Goal: Task Accomplishment & Management: Complete application form

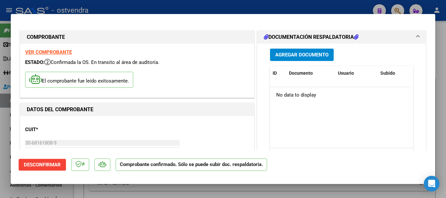
click at [1, 135] on div at bounding box center [223, 99] width 446 height 198
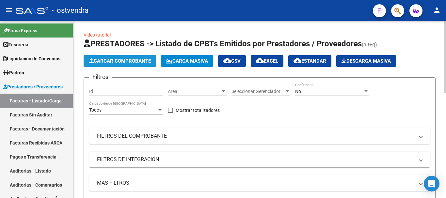
click at [112, 56] on button "Cargar Comprobante" at bounding box center [120, 61] width 72 height 12
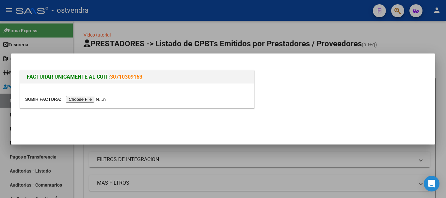
click at [81, 101] on input "file" at bounding box center [66, 99] width 83 height 7
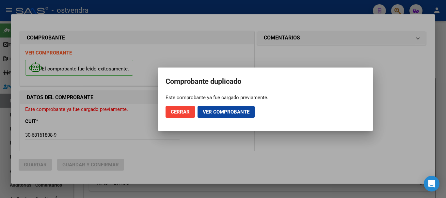
type input "[DATE]"
click at [177, 119] on mat-dialog-actions "Cerrar Ver comprobante" at bounding box center [265, 112] width 200 height 22
click at [178, 114] on span "Cerrar" at bounding box center [180, 112] width 19 height 6
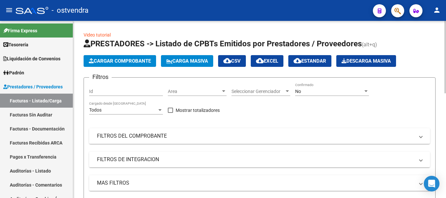
click at [97, 62] on span "Cargar Comprobante" at bounding box center [120, 61] width 62 height 6
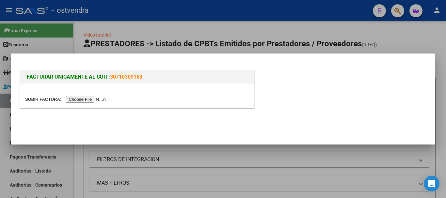
click at [105, 100] on input "file" at bounding box center [66, 99] width 83 height 7
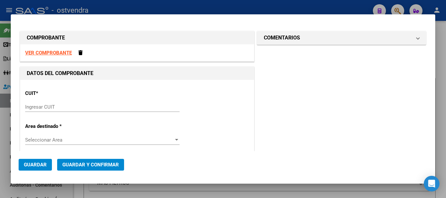
click at [55, 56] on div "VER COMPROBANTE" at bounding box center [137, 52] width 234 height 17
click at [55, 52] on strong "VER COMPROBANTE" at bounding box center [48, 53] width 47 height 6
drag, startPoint x: 2, startPoint y: 86, endPoint x: 3, endPoint y: 98, distance: 11.8
click at [2, 87] on div at bounding box center [223, 99] width 446 height 198
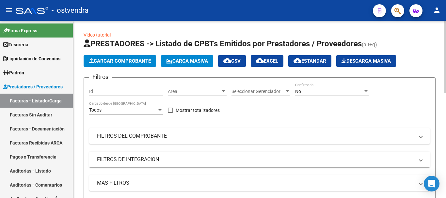
click at [109, 54] on app-list-header "PRESTADORES -> Listado de CPBTs Emitidos por Prestadores / Proveedores (alt+q) …" at bounding box center [260, 128] width 352 height 178
click at [107, 64] on button "Cargar Comprobante" at bounding box center [120, 61] width 72 height 12
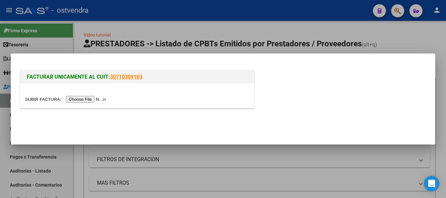
click at [82, 102] on input "file" at bounding box center [66, 99] width 83 height 7
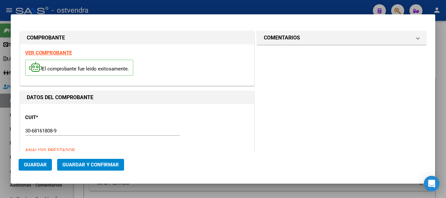
type input "2024-03-24"
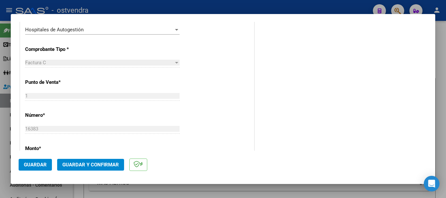
scroll to position [196, 0]
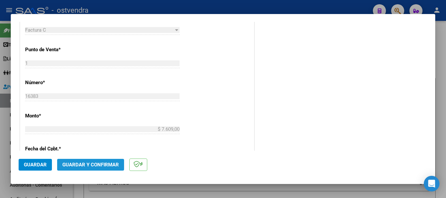
click at [102, 166] on span "Guardar y Confirmar" at bounding box center [90, 165] width 56 height 6
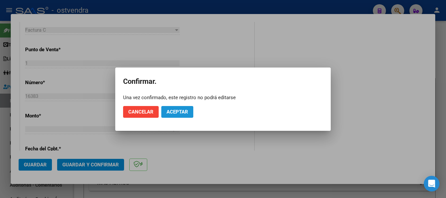
click at [181, 112] on span "Aceptar" at bounding box center [177, 112] width 22 height 6
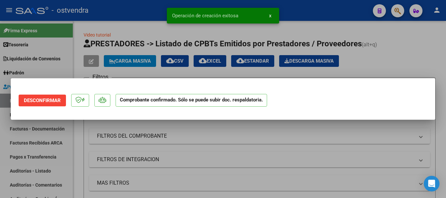
scroll to position [0, 0]
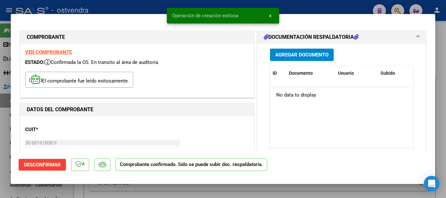
click at [0, 161] on div at bounding box center [223, 99] width 446 height 198
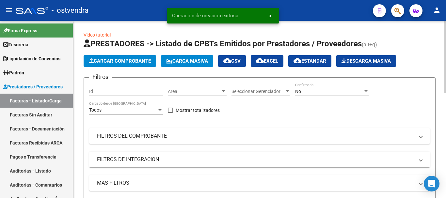
click at [121, 54] on app-list-header "PRESTADORES -> Listado de CPBTs Emitidos por Prestadores / Proveedores (alt+q) …" at bounding box center [260, 128] width 352 height 178
click at [124, 60] on span "Cargar Comprobante" at bounding box center [120, 61] width 62 height 6
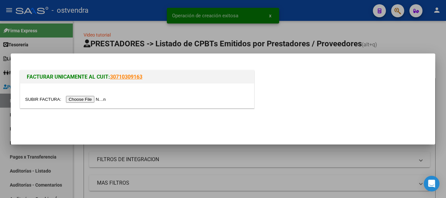
click at [93, 100] on input "file" at bounding box center [66, 99] width 83 height 7
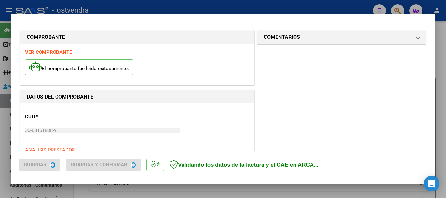
type input "2024-03-24"
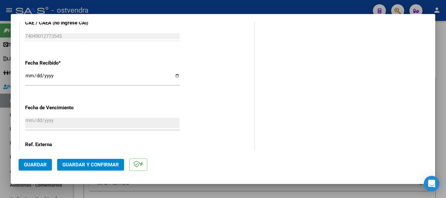
scroll to position [417, 0]
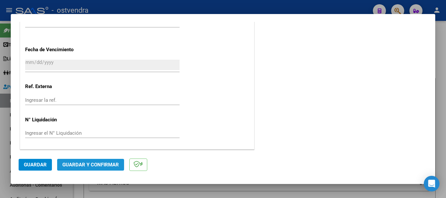
click at [94, 165] on span "Guardar y Confirmar" at bounding box center [90, 165] width 56 height 6
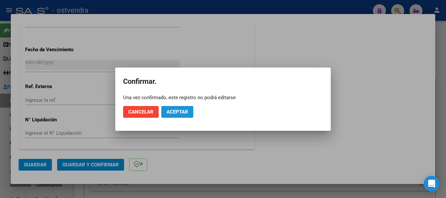
click at [170, 115] on span "Aceptar" at bounding box center [177, 112] width 22 height 6
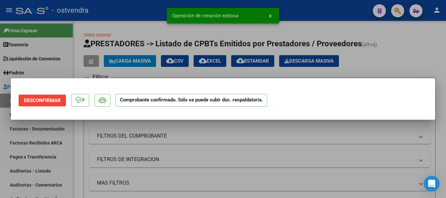
scroll to position [0, 0]
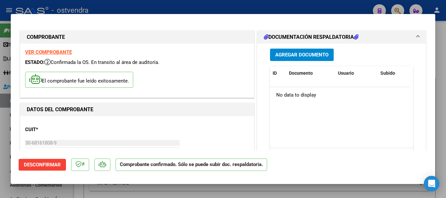
drag, startPoint x: 0, startPoint y: 90, endPoint x: 0, endPoint y: 107, distance: 16.6
click at [0, 92] on div at bounding box center [223, 99] width 446 height 198
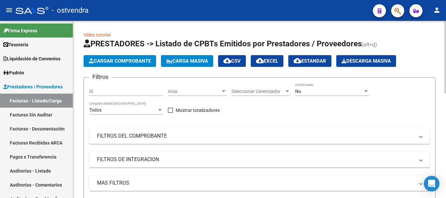
click at [133, 58] on button "Cargar Comprobante" at bounding box center [120, 61] width 72 height 12
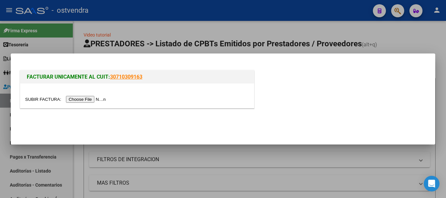
click at [95, 102] on input "file" at bounding box center [66, 99] width 83 height 7
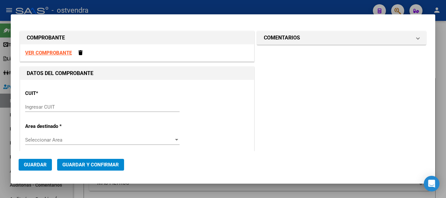
click at [44, 50] on strong "VER COMPROBANTE" at bounding box center [48, 53] width 47 height 6
click at [63, 107] on input "Ingresar CUIT" at bounding box center [102, 107] width 154 height 6
paste input "30-68161808-9"
type input "30-68161808-9"
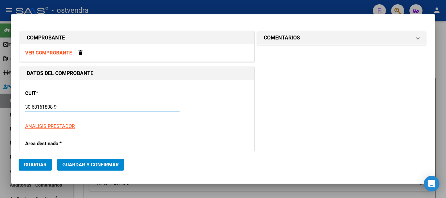
type input "1"
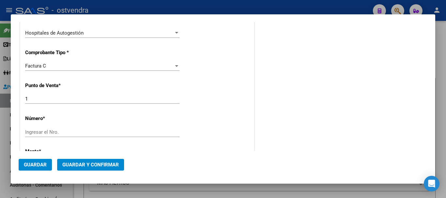
scroll to position [163, 0]
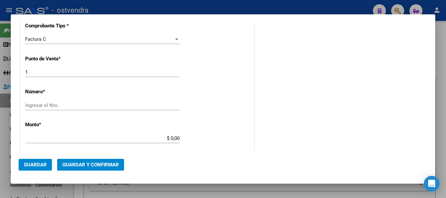
type input "30-68161808-9"
click at [48, 71] on input "1" at bounding box center [102, 72] width 154 height 6
type input "3"
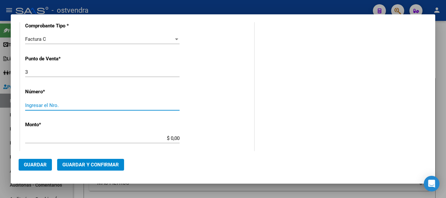
click at [44, 107] on input "Ingresar el Nro." at bounding box center [102, 105] width 154 height 6
type input "5040"
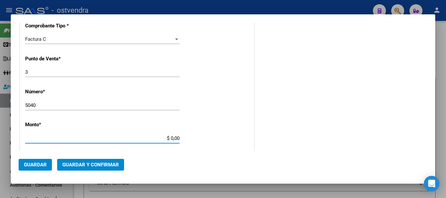
type input "$ 3.998,00"
type input "2024-01-24"
type input "74049996835966"
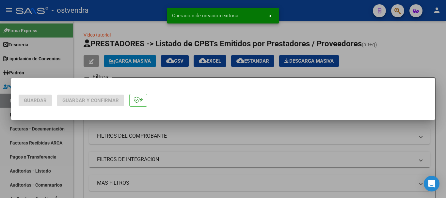
scroll to position [0, 0]
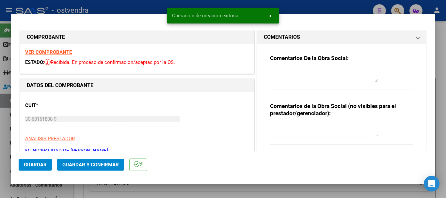
type input "2024-03-24"
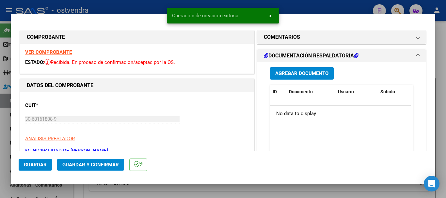
click at [95, 167] on span "Guardar y Confirmar" at bounding box center [90, 165] width 56 height 6
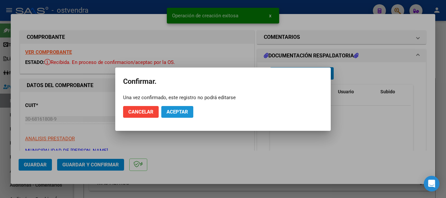
click at [172, 111] on span "Aceptar" at bounding box center [177, 112] width 22 height 6
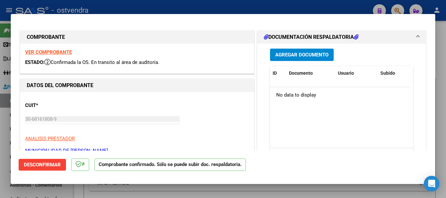
click at [108, 7] on div at bounding box center [223, 99] width 446 height 198
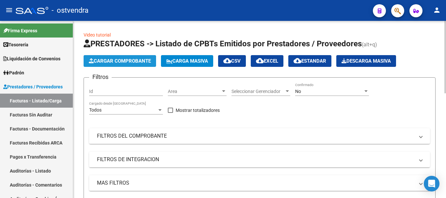
click at [113, 61] on span "Cargar Comprobante" at bounding box center [120, 61] width 62 height 6
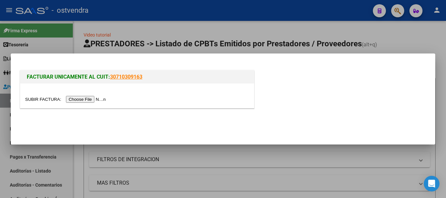
click at [83, 98] on input "file" at bounding box center [66, 99] width 83 height 7
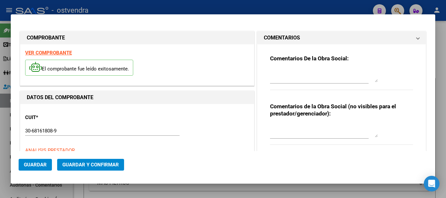
type input "2024-03-24"
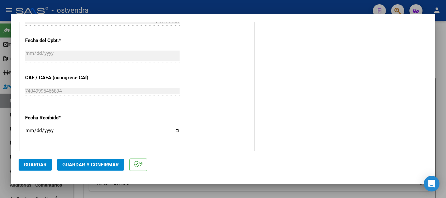
scroll to position [326, 0]
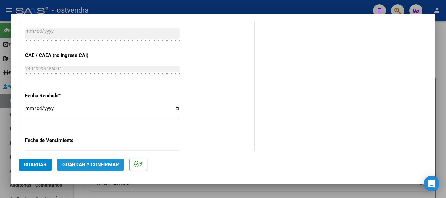
click at [102, 165] on span "Guardar y Confirmar" at bounding box center [90, 165] width 56 height 6
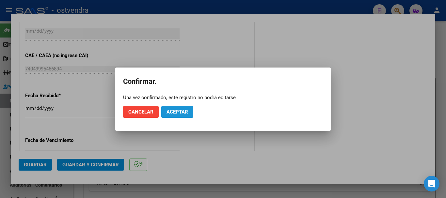
click at [179, 114] on span "Aceptar" at bounding box center [177, 112] width 22 height 6
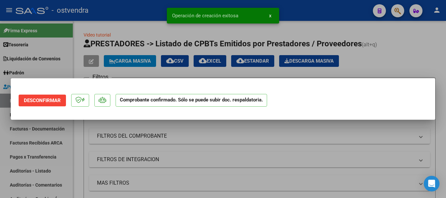
scroll to position [0, 0]
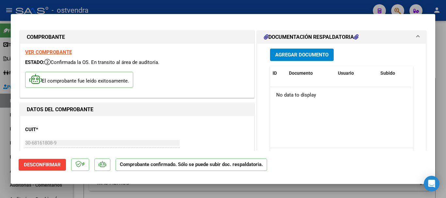
click at [0, 109] on div at bounding box center [223, 99] width 446 height 198
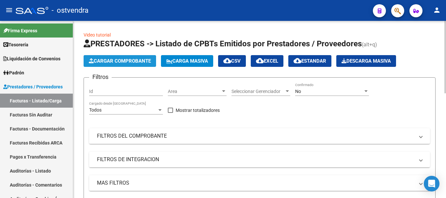
click at [137, 60] on span "Cargar Comprobante" at bounding box center [120, 61] width 62 height 6
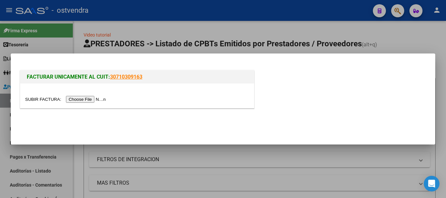
click at [77, 99] on input "file" at bounding box center [66, 99] width 83 height 7
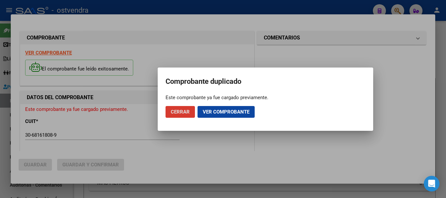
type input "2024-03-24"
click at [170, 112] on button "Cerrar" at bounding box center [179, 112] width 29 height 12
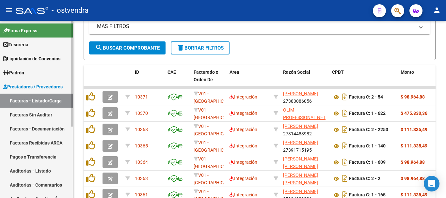
scroll to position [163, 0]
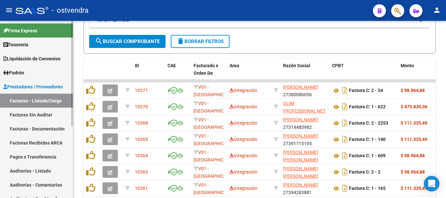
click at [18, 118] on link "Facturas Sin Auditar" at bounding box center [36, 115] width 73 height 14
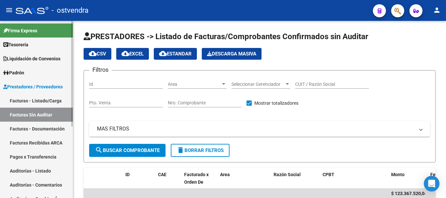
click at [38, 98] on link "Facturas - Listado/Carga" at bounding box center [36, 101] width 73 height 14
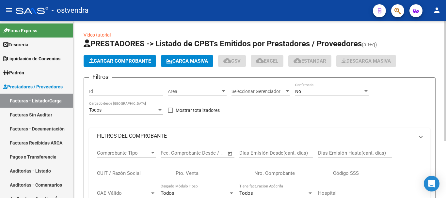
click at [107, 59] on span "Cargar Comprobante" at bounding box center [120, 61] width 62 height 6
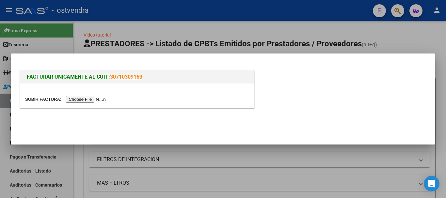
click at [87, 97] on input "file" at bounding box center [66, 99] width 83 height 7
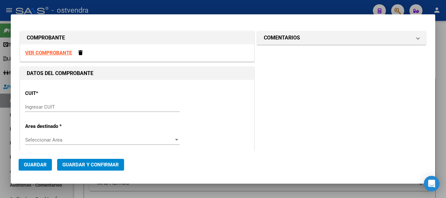
click at [40, 53] on strong "VER COMPROBANTE" at bounding box center [48, 53] width 47 height 6
click at [44, 108] on input "Ingresar CUIT" at bounding box center [102, 107] width 154 height 6
paste input "30-68161808-9"
type input "30-68161808-9"
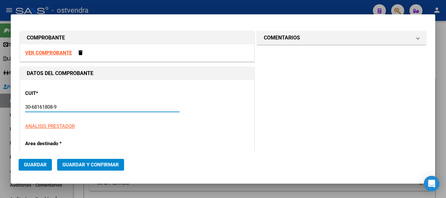
type input "5"
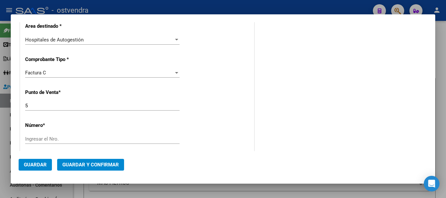
scroll to position [131, 0]
type input "30-68161808-9"
click at [46, 104] on input "5" at bounding box center [102, 105] width 154 height 6
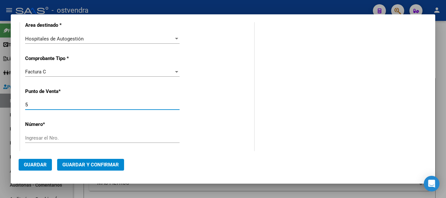
type input "6"
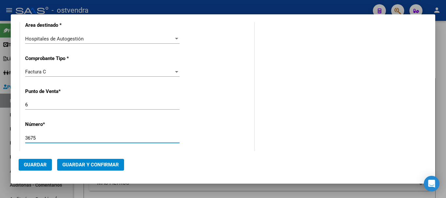
type input "3675"
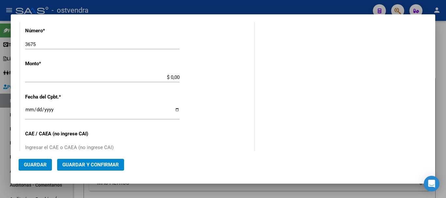
type input "$ 10.263,00"
type input "2024-01-24"
type input "74049004675796"
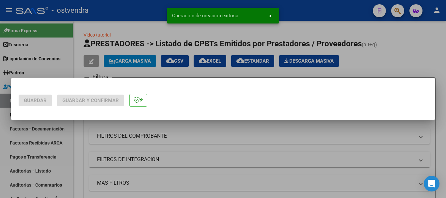
scroll to position [0, 0]
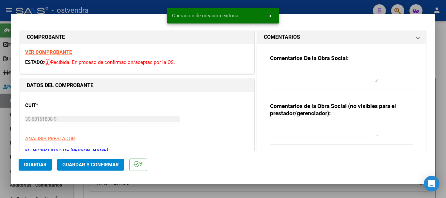
type input "2024-03-24"
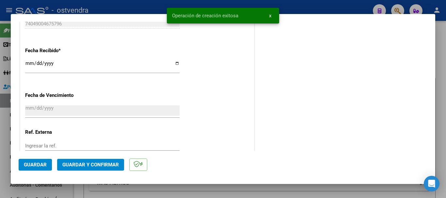
scroll to position [406, 0]
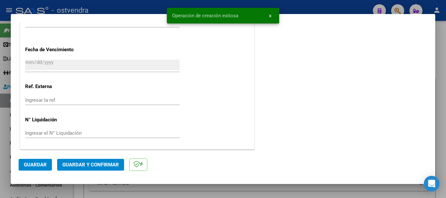
click at [101, 166] on span "Guardar y Confirmar" at bounding box center [90, 165] width 56 height 6
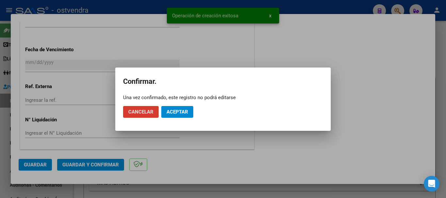
click at [181, 118] on mat-dialog-actions "Cancelar Aceptar" at bounding box center [223, 112] width 200 height 22
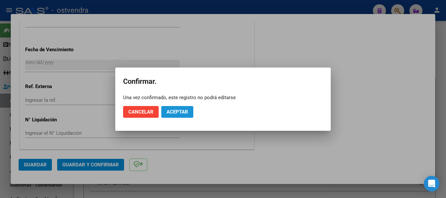
click at [173, 111] on span "Aceptar" at bounding box center [177, 112] width 22 height 6
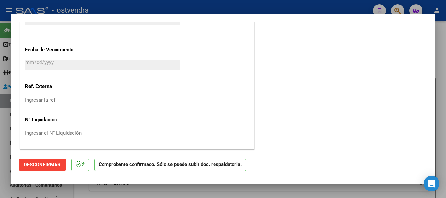
click at [0, 184] on div at bounding box center [223, 99] width 446 height 198
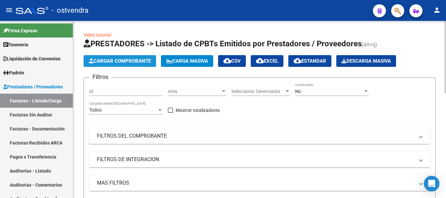
click at [108, 65] on button "Cargar Comprobante" at bounding box center [120, 61] width 72 height 12
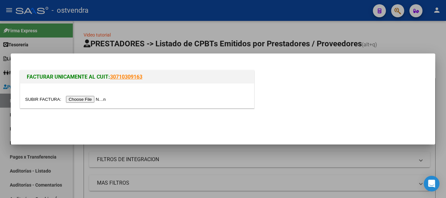
click at [92, 100] on input "file" at bounding box center [66, 99] width 83 height 7
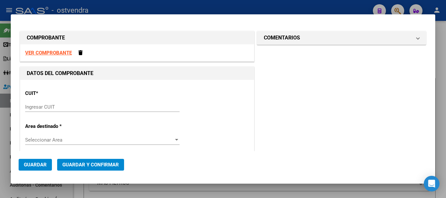
click at [64, 51] on strong "VER COMPROBANTE" at bounding box center [48, 53] width 47 height 6
click at [59, 106] on input "Ingresar CUIT" at bounding box center [102, 107] width 154 height 6
paste input "30-68161808-9"
type input "30-68161808-9"
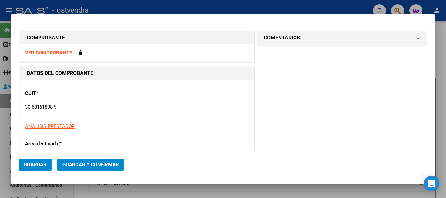
type input "6"
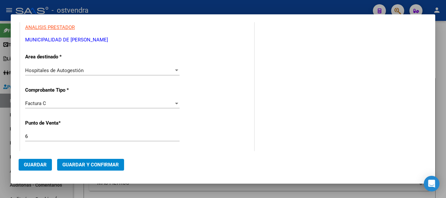
scroll to position [163, 0]
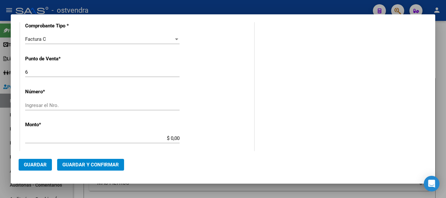
type input "30-68161808-9"
click at [41, 69] on input "6" at bounding box center [102, 72] width 154 height 6
click at [29, 71] on input "89" at bounding box center [102, 72] width 154 height 6
type input "9"
click at [58, 109] on div "Ingresar el Nro." at bounding box center [102, 106] width 154 height 10
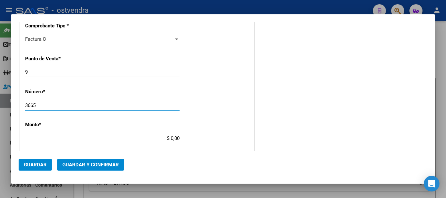
type input "3665"
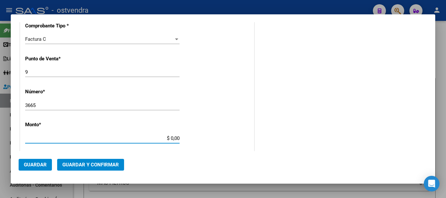
type input "$ 3.946,00"
type input "2024-01-24"
type input "74049991574453"
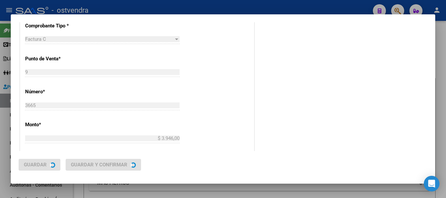
scroll to position [0, 0]
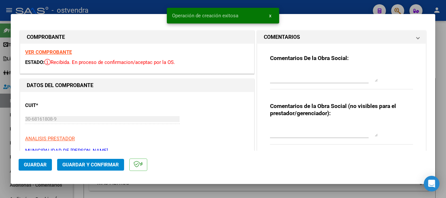
type input "2024-03-24"
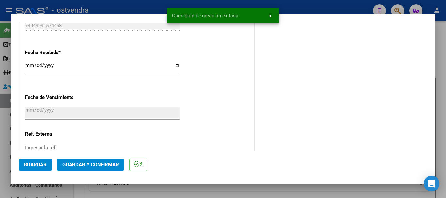
scroll to position [392, 0]
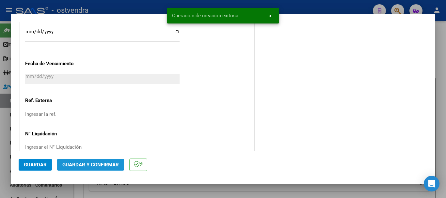
click at [79, 163] on span "Guardar y Confirmar" at bounding box center [90, 165] width 56 height 6
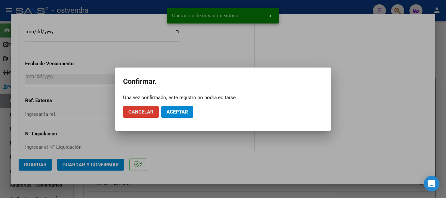
click at [189, 112] on button "Aceptar" at bounding box center [177, 112] width 32 height 12
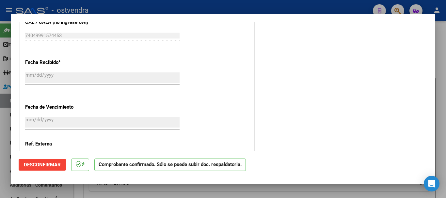
scroll to position [326, 0]
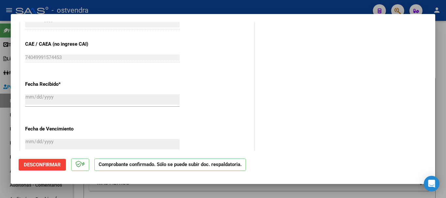
click at [98, 192] on div at bounding box center [223, 99] width 446 height 198
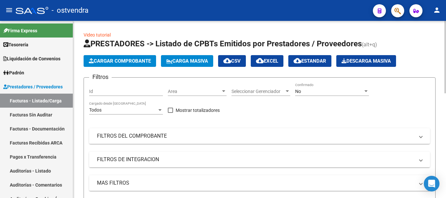
click at [150, 61] on span "Cargar Comprobante" at bounding box center [120, 61] width 62 height 6
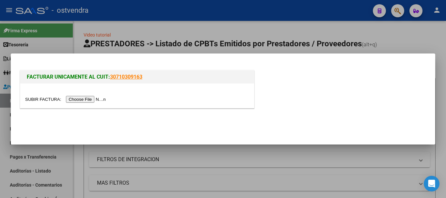
click at [102, 102] on input "file" at bounding box center [66, 99] width 83 height 7
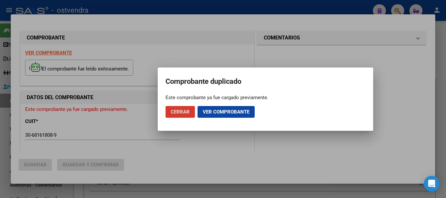
type input "2024-10-28"
click at [178, 112] on span "Cerrar" at bounding box center [180, 112] width 19 height 6
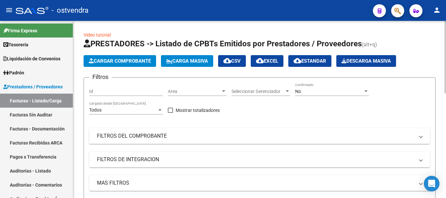
scroll to position [33, 0]
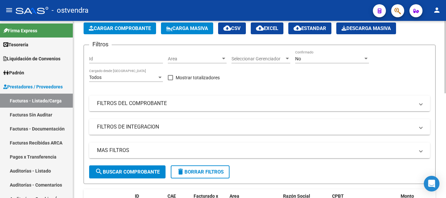
click at [136, 24] on button "Cargar Comprobante" at bounding box center [120, 29] width 72 height 12
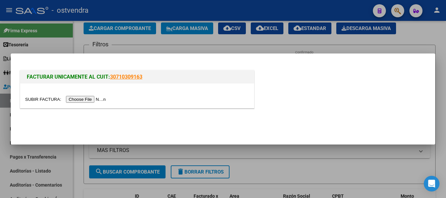
click at [96, 102] on input "file" at bounding box center [66, 99] width 83 height 7
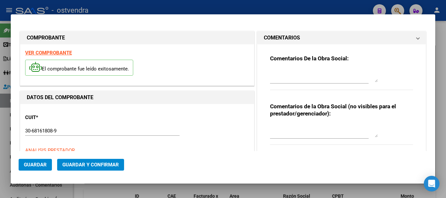
type input "2024-04-26"
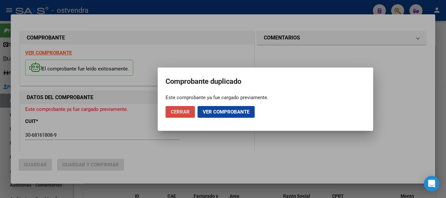
click at [183, 115] on button "Cerrar" at bounding box center [179, 112] width 29 height 12
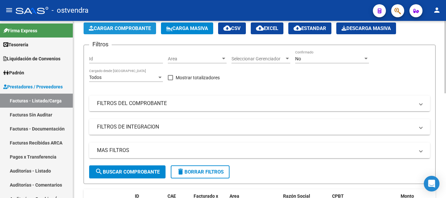
click at [132, 27] on span "Cargar Comprobante" at bounding box center [120, 28] width 62 height 6
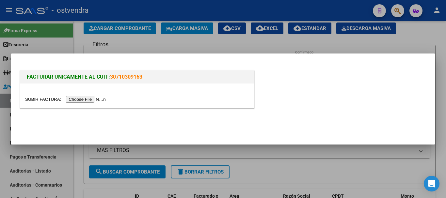
click at [99, 96] on input "file" at bounding box center [66, 99] width 83 height 7
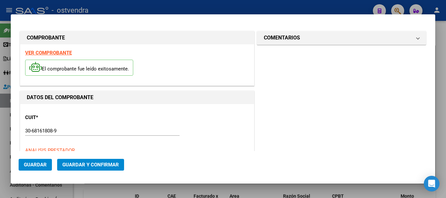
type input "2024-04-26"
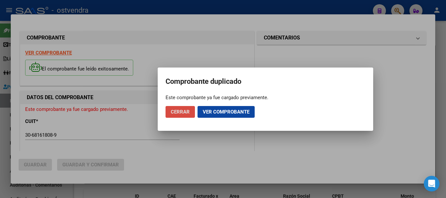
click at [175, 110] on span "Cerrar" at bounding box center [180, 112] width 19 height 6
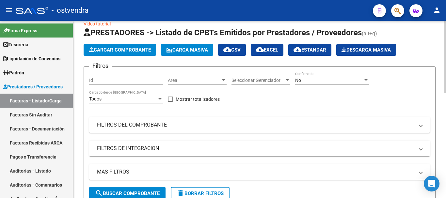
scroll to position [0, 0]
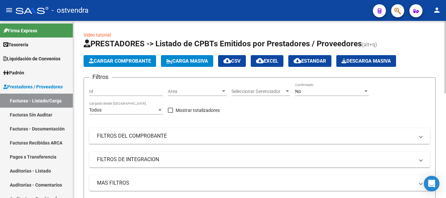
click at [116, 64] on button "Cargar Comprobante" at bounding box center [120, 61] width 72 height 12
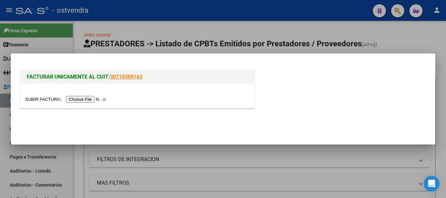
click at [108, 98] on input "file" at bounding box center [66, 99] width 83 height 7
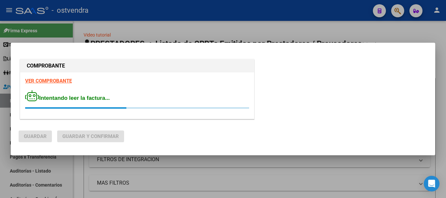
click at [56, 81] on strong "VER COMPROBANTE" at bounding box center [48, 81] width 47 height 6
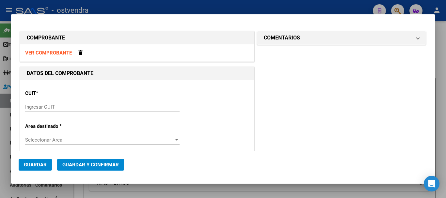
click at [82, 52] on div "VER COMPROBANTE" at bounding box center [137, 52] width 234 height 17
click at [63, 195] on div at bounding box center [223, 99] width 446 height 198
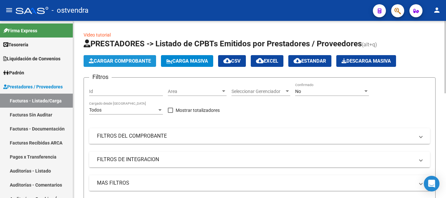
click at [119, 65] on button "Cargar Comprobante" at bounding box center [120, 61] width 72 height 12
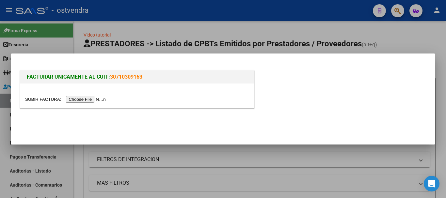
click at [88, 96] on input "file" at bounding box center [66, 99] width 83 height 7
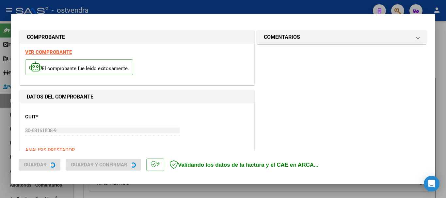
type input "2023-10-28"
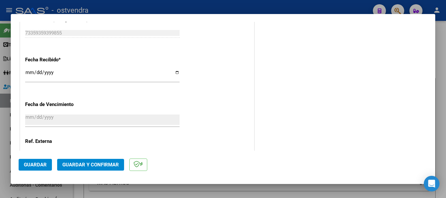
scroll to position [392, 0]
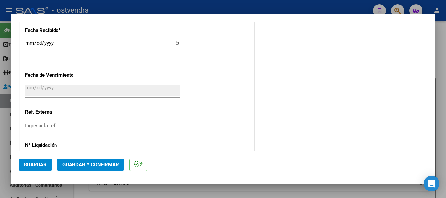
click at [86, 169] on button "Guardar y Confirmar" at bounding box center [90, 165] width 67 height 12
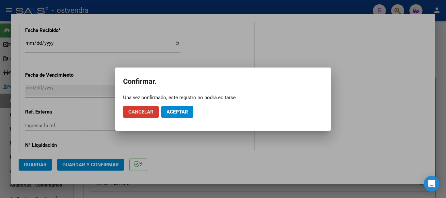
click at [180, 113] on span "Aceptar" at bounding box center [177, 112] width 22 height 6
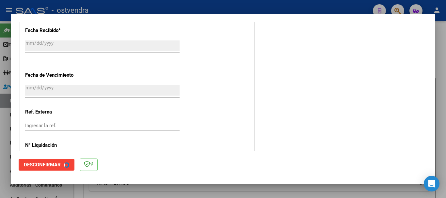
scroll to position [0, 0]
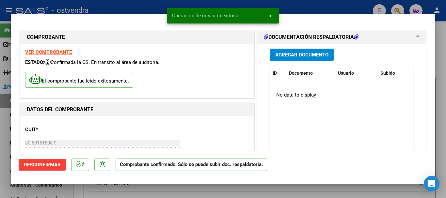
click at [0, 165] on div at bounding box center [223, 99] width 446 height 198
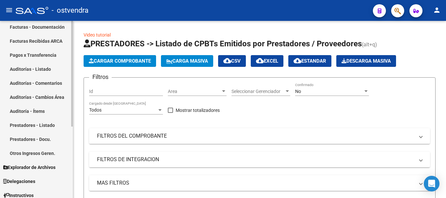
scroll to position [87, 0]
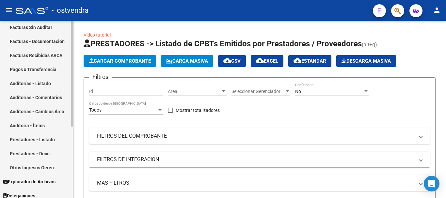
click at [34, 28] on link "Facturas Sin Auditar" at bounding box center [36, 27] width 73 height 14
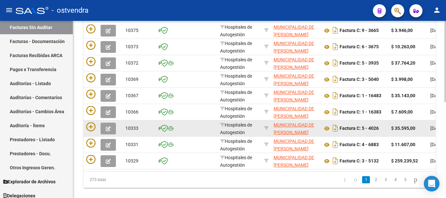
scroll to position [160, 0]
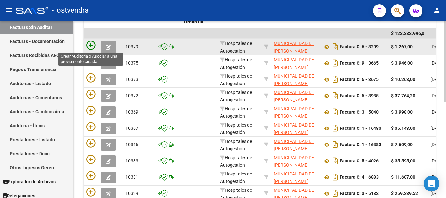
click at [92, 46] on icon at bounding box center [90, 45] width 9 height 9
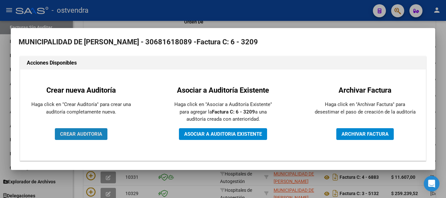
click at [77, 131] on span "CREAR AUDITORIA" at bounding box center [81, 134] width 42 height 6
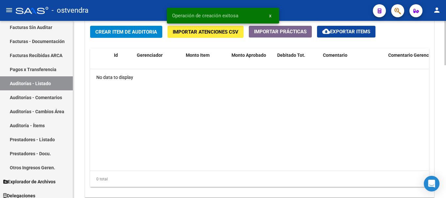
scroll to position [435, 0]
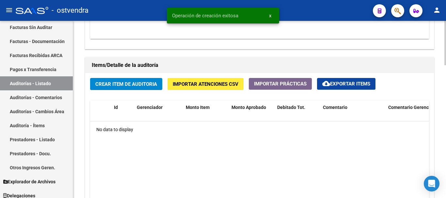
click at [121, 90] on button "Crear Item de Auditoria" at bounding box center [126, 84] width 72 height 12
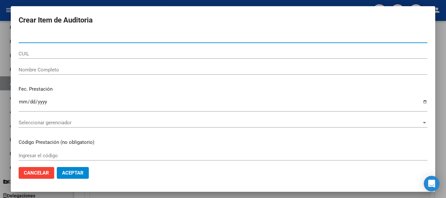
click at [50, 130] on div "Seleccionar gerenciador Seleccionar gerenciador" at bounding box center [223, 126] width 409 height 16
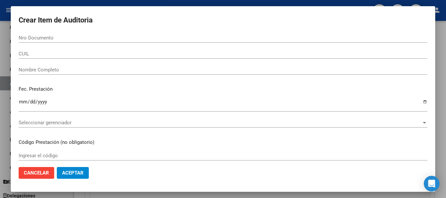
click at [56, 123] on span "Seleccionar gerenciador" at bounding box center [220, 123] width 403 height 6
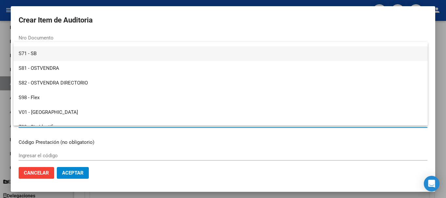
scroll to position [49, 0]
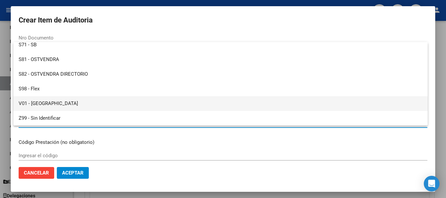
click at [62, 103] on span "V01 - [GEOGRAPHIC_DATA]" at bounding box center [221, 103] width 404 height 15
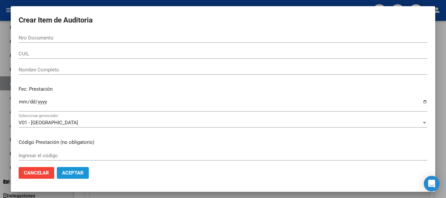
click at [68, 174] on span "Aceptar" at bounding box center [73, 173] width 22 height 6
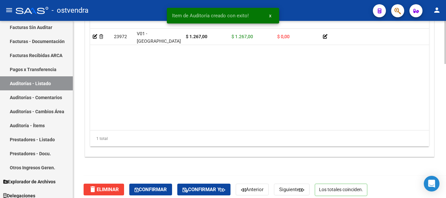
scroll to position [551, 0]
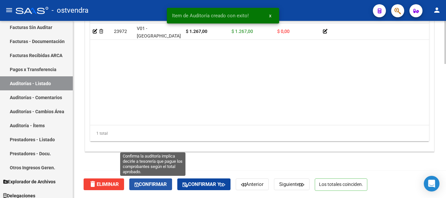
click at [154, 187] on span "Confirmar" at bounding box center [150, 184] width 32 height 6
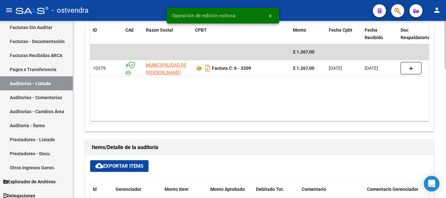
scroll to position [281, 0]
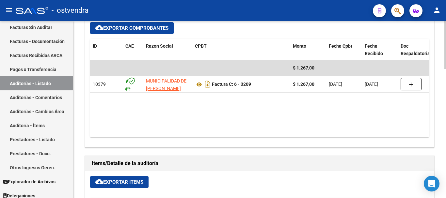
drag, startPoint x: 349, startPoint y: 120, endPoint x: 343, endPoint y: 121, distance: 5.4
click at [348, 120] on datatable-body "$ 1.267,00 10379 MUNICIPALIDAD DE JOSE C PAZ Factura C: 6 - 3209 $ 1.267,00 29/…" at bounding box center [259, 98] width 339 height 77
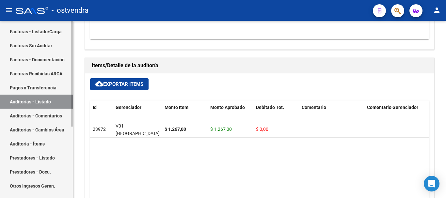
scroll to position [55, 0]
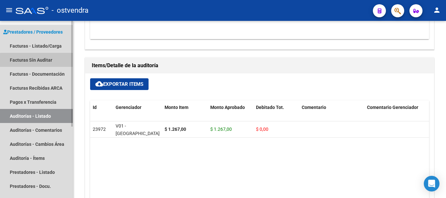
click at [45, 61] on link "Facturas Sin Auditar" at bounding box center [36, 60] width 73 height 14
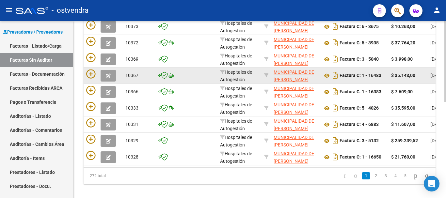
scroll to position [209, 0]
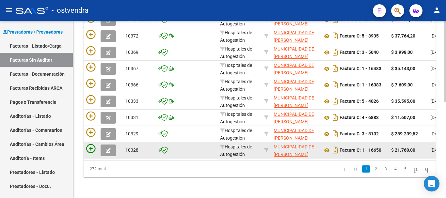
click at [87, 148] on div at bounding box center [103, 150] width 34 height 12
click at [87, 146] on icon at bounding box center [90, 148] width 9 height 9
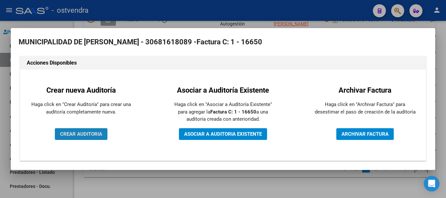
click at [82, 133] on span "CREAR AUDITORIA" at bounding box center [81, 134] width 42 height 6
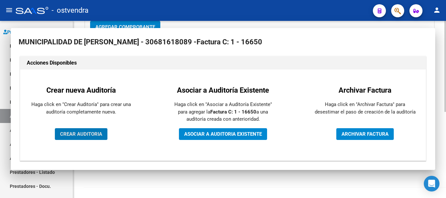
scroll to position [167, 0]
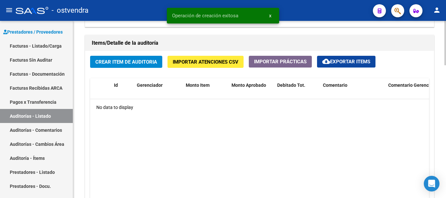
scroll to position [457, 0]
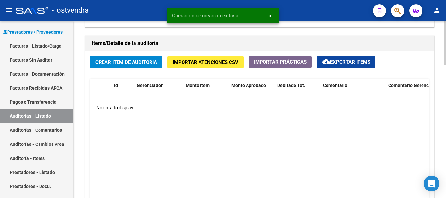
click at [114, 69] on div "Crear Item de Auditoria Importar Atenciones CSV Importar Prácticas cloud_downlo…" at bounding box center [259, 139] width 349 height 176
click at [120, 63] on span "Crear Item de Auditoria" at bounding box center [126, 62] width 62 height 6
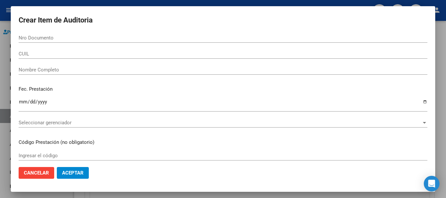
click at [29, 118] on div "Seleccionar gerenciador Seleccionar gerenciador" at bounding box center [223, 123] width 409 height 10
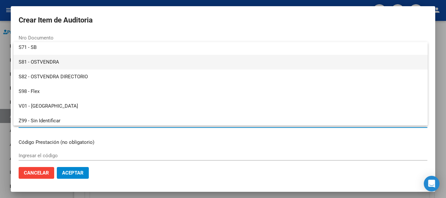
scroll to position [49, 0]
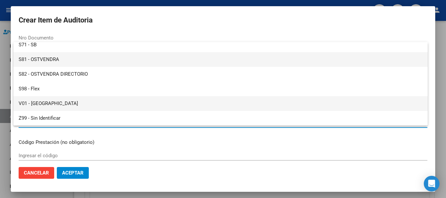
click at [44, 102] on span "V01 - [GEOGRAPHIC_DATA]" at bounding box center [221, 103] width 404 height 15
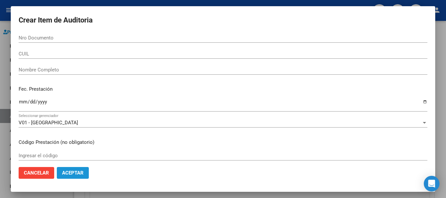
click at [78, 173] on span "Aceptar" at bounding box center [73, 173] width 22 height 6
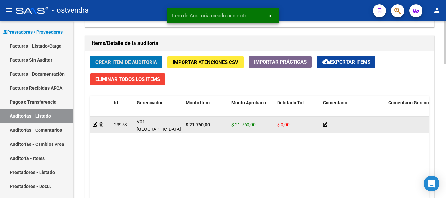
scroll to position [457, 0]
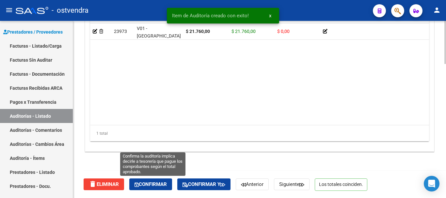
click at [155, 190] on button "Confirmar" at bounding box center [150, 185] width 43 height 12
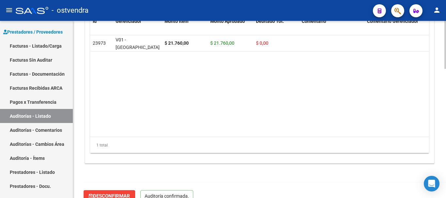
scroll to position [477, 0]
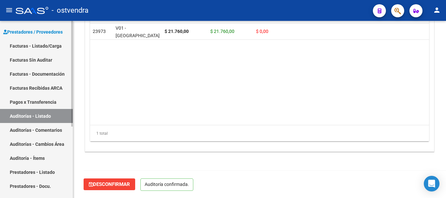
click at [49, 58] on link "Facturas Sin Auditar" at bounding box center [36, 60] width 73 height 14
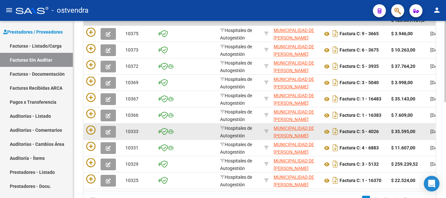
scroll to position [209, 0]
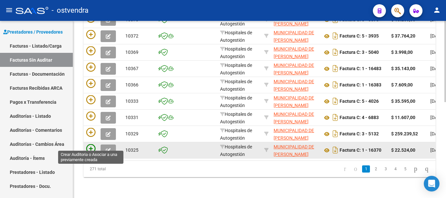
click at [87, 146] on icon at bounding box center [90, 148] width 9 height 9
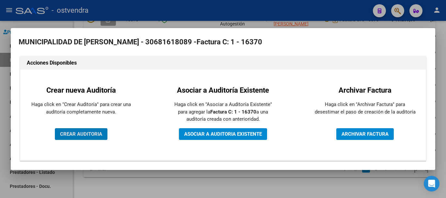
click at [97, 137] on button "CREAR AUDITORIA" at bounding box center [81, 134] width 53 height 12
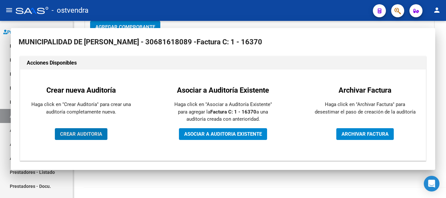
scroll to position [167, 0]
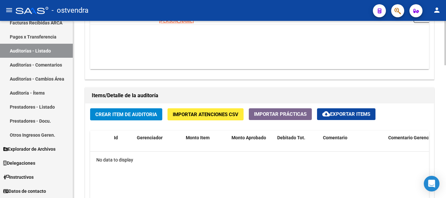
scroll to position [402, 0]
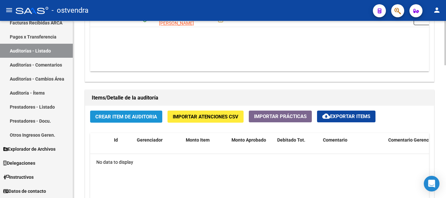
click at [151, 111] on button "Crear Item de Auditoria" at bounding box center [126, 117] width 72 height 12
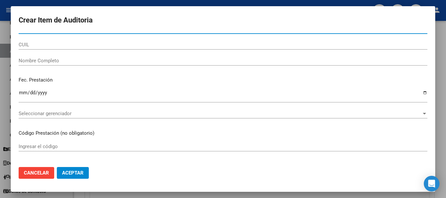
scroll to position [33, 0]
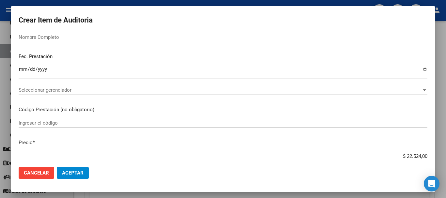
click at [48, 86] on div "Seleccionar gerenciador Seleccionar gerenciador" at bounding box center [223, 90] width 409 height 10
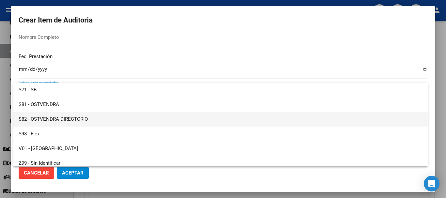
scroll to position [49, 0]
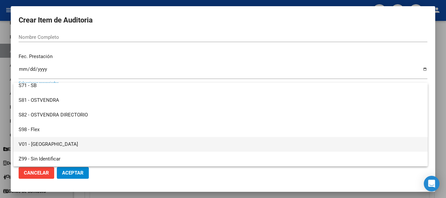
drag, startPoint x: 41, startPoint y: 147, endPoint x: 48, endPoint y: 155, distance: 10.0
click at [42, 148] on span "V01 - [GEOGRAPHIC_DATA]" at bounding box center [221, 144] width 404 height 15
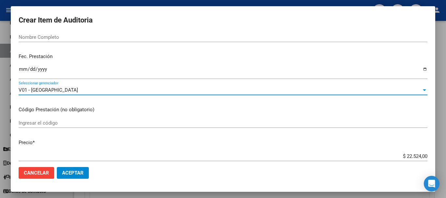
click at [62, 171] on span "Aceptar" at bounding box center [73, 173] width 22 height 6
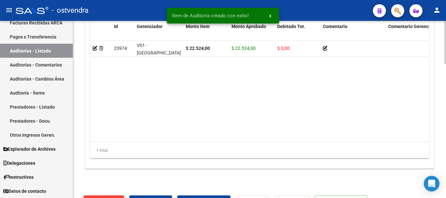
scroll to position [551, 0]
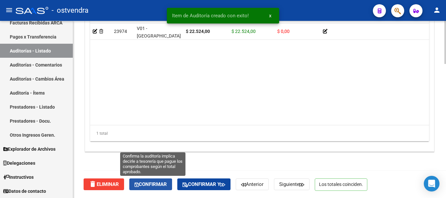
click at [157, 180] on button "Confirmar" at bounding box center [150, 185] width 43 height 12
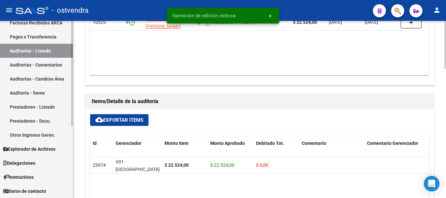
scroll to position [314, 0]
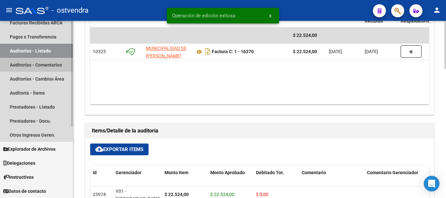
click at [42, 68] on link "Auditorías - Comentarios" at bounding box center [36, 65] width 73 height 14
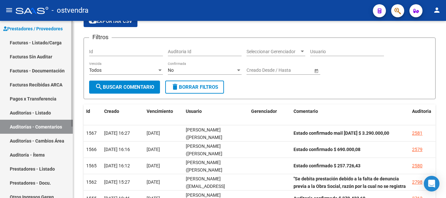
scroll to position [55, 0]
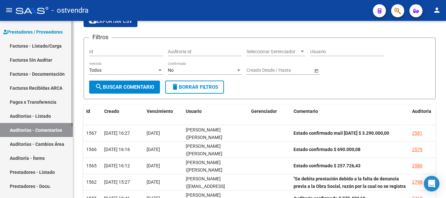
click at [38, 61] on link "Facturas Sin Auditar" at bounding box center [36, 60] width 73 height 14
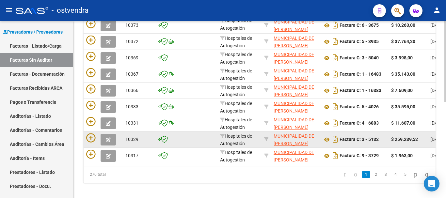
scroll to position [209, 0]
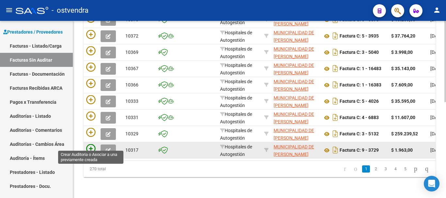
click at [88, 144] on icon at bounding box center [90, 148] width 9 height 9
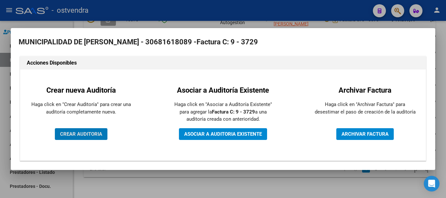
click at [90, 137] on span "CREAR AUDITORIA" at bounding box center [81, 134] width 42 height 6
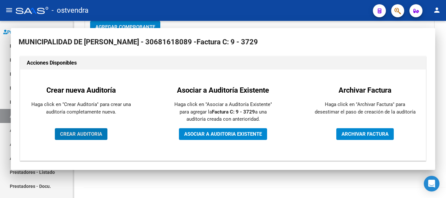
scroll to position [167, 0]
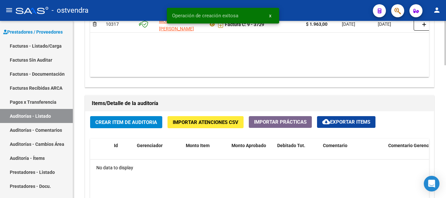
scroll to position [424, 0]
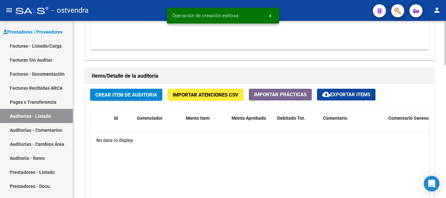
click at [128, 96] on span "Crear Item de Auditoria" at bounding box center [126, 95] width 62 height 6
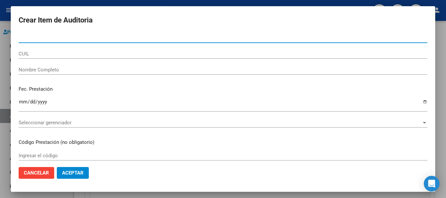
click at [91, 119] on div "Seleccionar gerenciador Seleccionar gerenciador" at bounding box center [223, 123] width 409 height 10
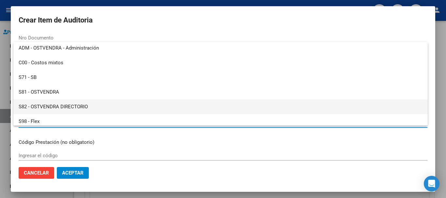
scroll to position [49, 0]
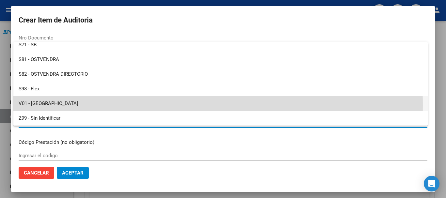
click at [79, 105] on span "V01 - [GEOGRAPHIC_DATA]" at bounding box center [221, 103] width 404 height 15
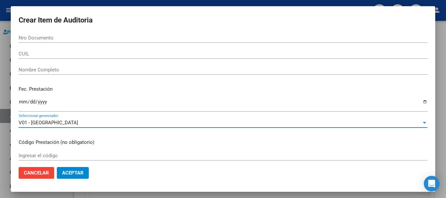
click at [75, 175] on span "Aceptar" at bounding box center [73, 173] width 22 height 6
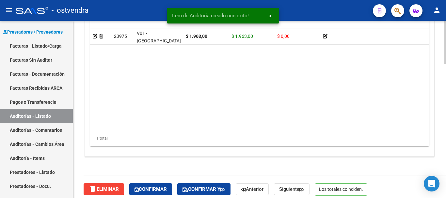
scroll to position [551, 0]
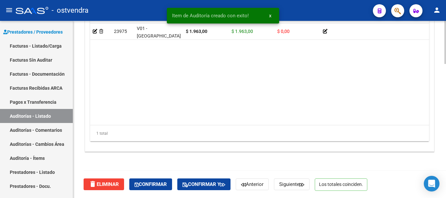
drag, startPoint x: 201, startPoint y: 128, endPoint x: 227, endPoint y: 131, distance: 25.9
click at [227, 131] on div "1 total" at bounding box center [259, 133] width 339 height 16
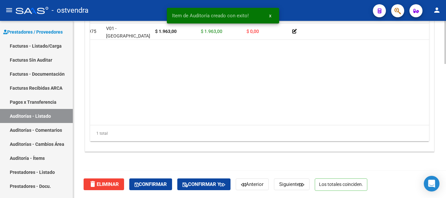
scroll to position [0, 0]
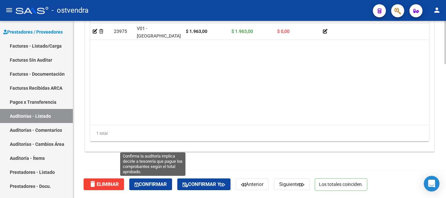
click at [147, 180] on button "Confirmar" at bounding box center [150, 185] width 43 height 12
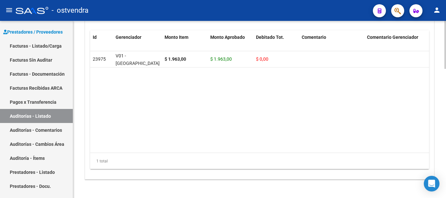
scroll to position [477, 0]
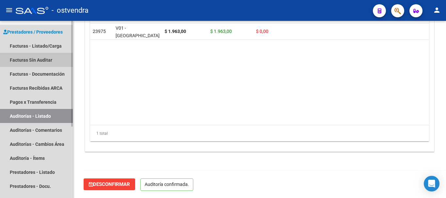
click at [29, 58] on link "Facturas Sin Auditar" at bounding box center [36, 60] width 73 height 14
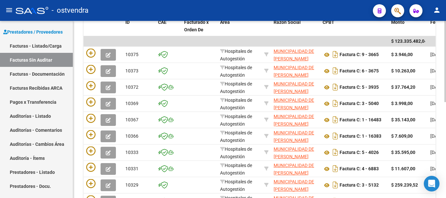
scroll to position [209, 0]
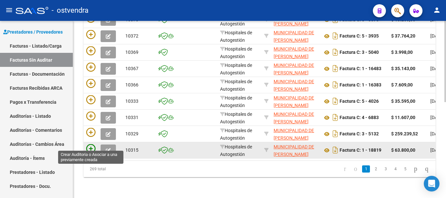
click at [88, 145] on icon at bounding box center [90, 148] width 9 height 9
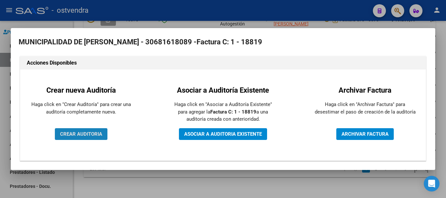
click at [103, 133] on button "CREAR AUDITORIA" at bounding box center [81, 134] width 53 height 12
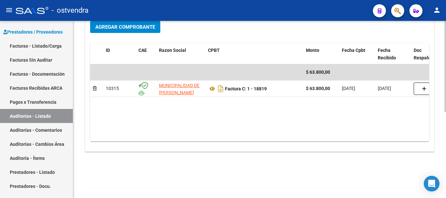
scroll to position [167, 0]
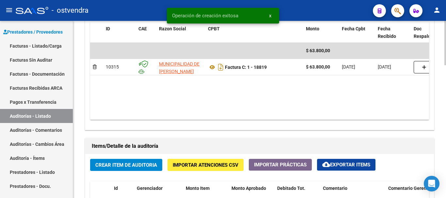
scroll to position [359, 0]
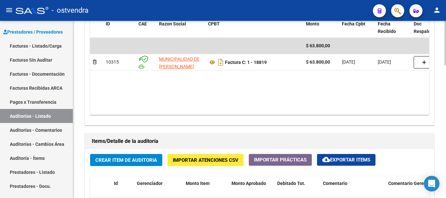
click at [154, 161] on span "Crear Item de Auditoria" at bounding box center [126, 160] width 62 height 6
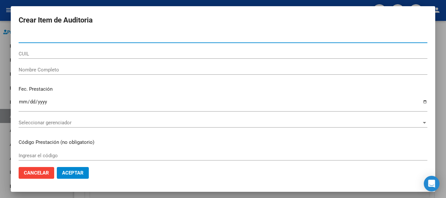
click at [80, 122] on span "Seleccionar gerenciador" at bounding box center [220, 123] width 403 height 6
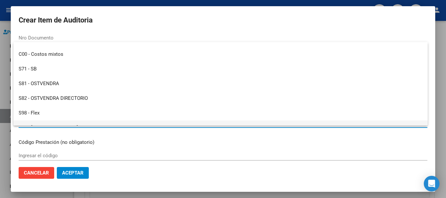
scroll to position [49, 0]
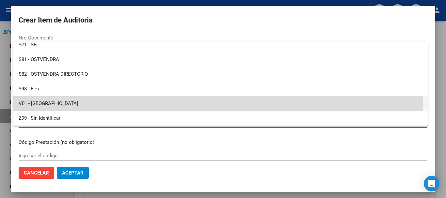
drag, startPoint x: 61, startPoint y: 102, endPoint x: 77, endPoint y: 181, distance: 80.7
click at [61, 103] on span "V01 - [GEOGRAPHIC_DATA]" at bounding box center [221, 103] width 404 height 15
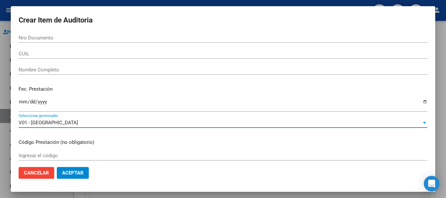
click at [76, 183] on mat-dialog-actions "Cancelar Aceptar" at bounding box center [223, 173] width 409 height 22
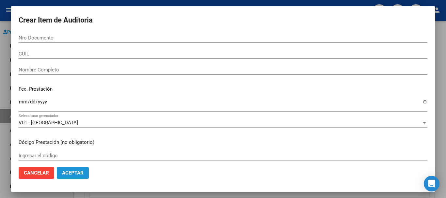
click at [77, 178] on button "Aceptar" at bounding box center [73, 173] width 32 height 12
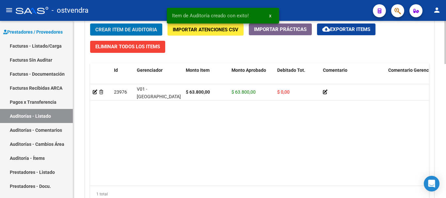
scroll to position [551, 0]
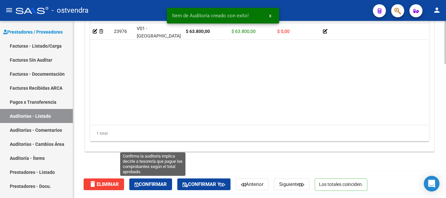
click at [163, 182] on span "Confirmar" at bounding box center [150, 184] width 32 height 6
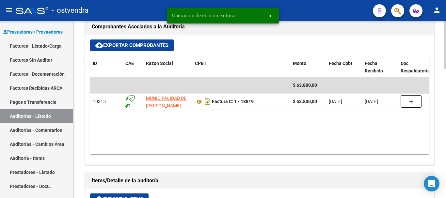
scroll to position [248, 0]
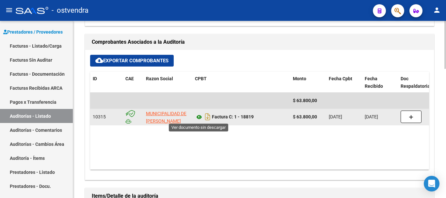
click at [197, 118] on icon at bounding box center [199, 117] width 8 height 8
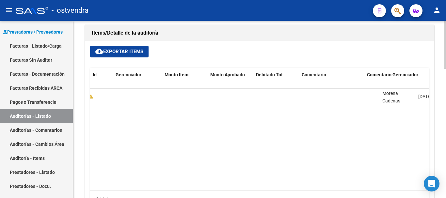
scroll to position [0, 0]
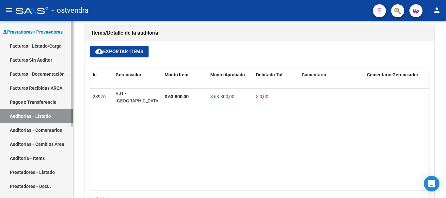
click at [49, 63] on link "Facturas Sin Auditar" at bounding box center [36, 60] width 73 height 14
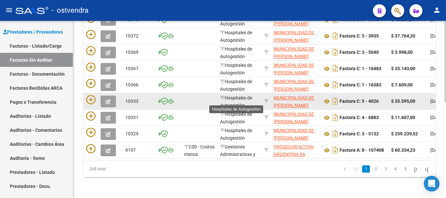
scroll to position [1, 0]
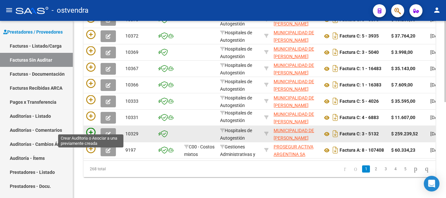
click at [91, 128] on icon at bounding box center [90, 132] width 9 height 9
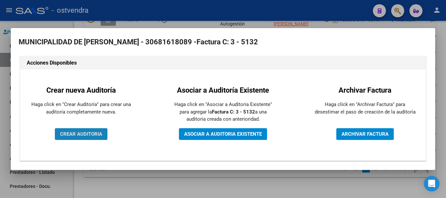
click at [93, 136] on span "CREAR AUDITORIA" at bounding box center [81, 134] width 42 height 6
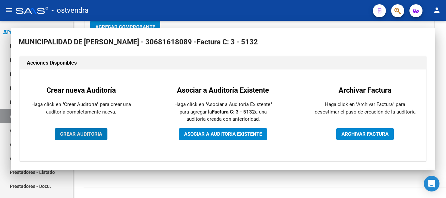
scroll to position [167, 0]
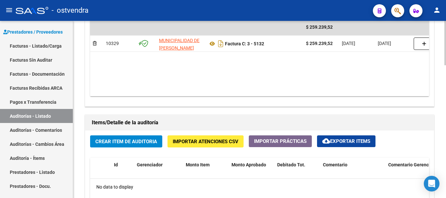
scroll to position [392, 0]
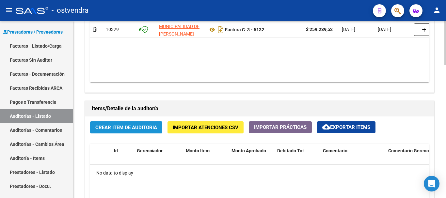
click at [137, 126] on span "Crear Item de Auditoria" at bounding box center [126, 128] width 62 height 6
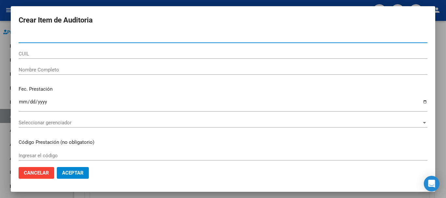
click at [71, 124] on span "Seleccionar gerenciador" at bounding box center [220, 123] width 403 height 6
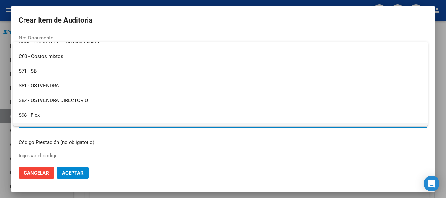
scroll to position [49, 0]
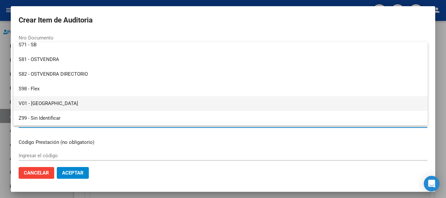
click at [71, 105] on span "V01 - [GEOGRAPHIC_DATA]" at bounding box center [221, 103] width 404 height 15
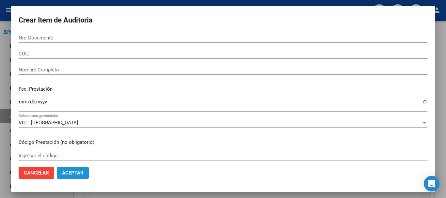
click at [62, 169] on button "Aceptar" at bounding box center [73, 173] width 32 height 12
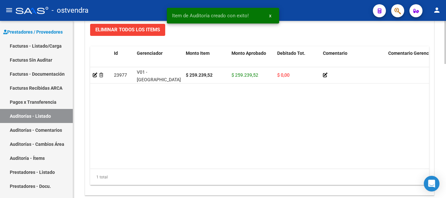
scroll to position [551, 0]
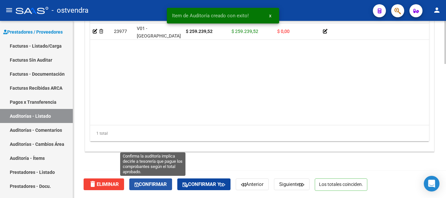
click at [153, 181] on button "Confirmar" at bounding box center [150, 185] width 43 height 12
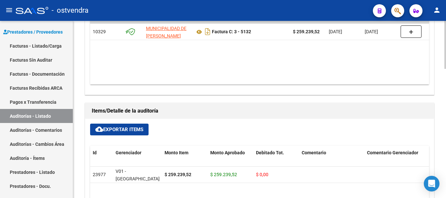
scroll to position [412, 0]
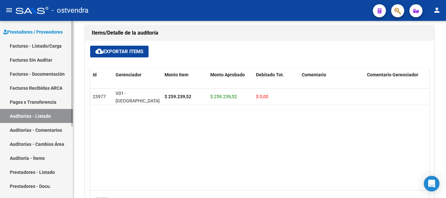
click at [39, 61] on link "Facturas Sin Auditar" at bounding box center [36, 60] width 73 height 14
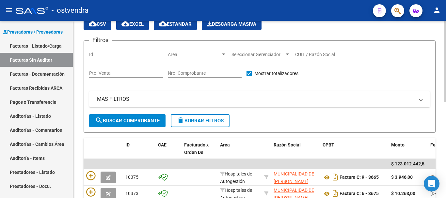
scroll to position [209, 0]
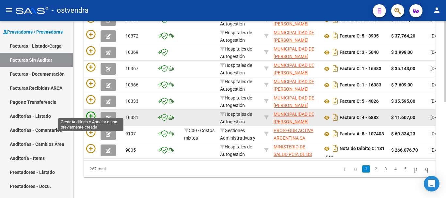
click at [88, 112] on icon at bounding box center [90, 116] width 9 height 9
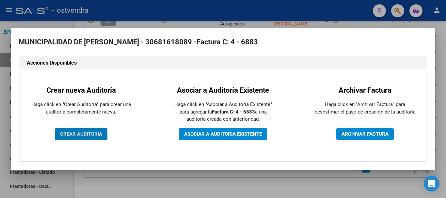
click at [87, 139] on button "CREAR AUDITORIA" at bounding box center [81, 134] width 53 height 12
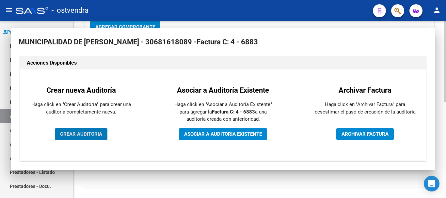
scroll to position [167, 0]
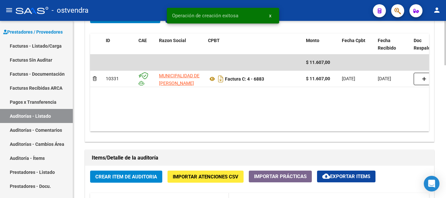
scroll to position [424, 0]
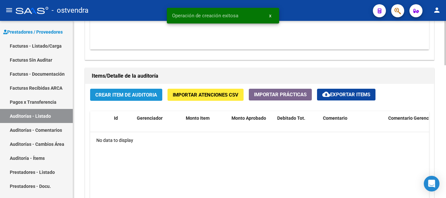
click at [145, 93] on span "Crear Item de Auditoria" at bounding box center [126, 95] width 62 height 6
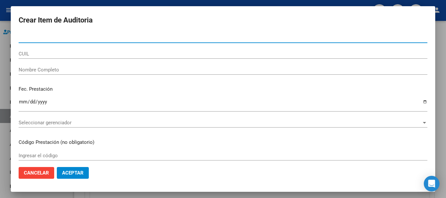
click at [55, 123] on span "Seleccionar gerenciador" at bounding box center [220, 123] width 403 height 6
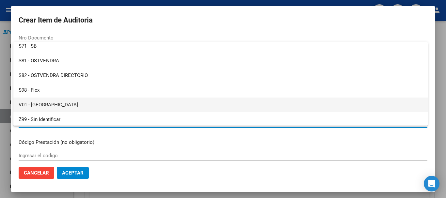
scroll to position [49, 0]
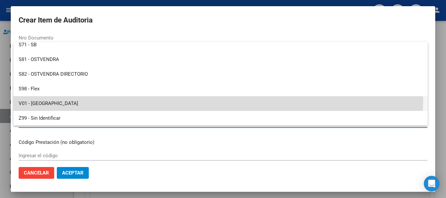
click at [75, 98] on span "V01 - [GEOGRAPHIC_DATA]" at bounding box center [221, 103] width 404 height 15
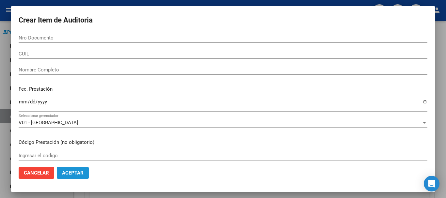
click at [68, 172] on span "Aceptar" at bounding box center [73, 173] width 22 height 6
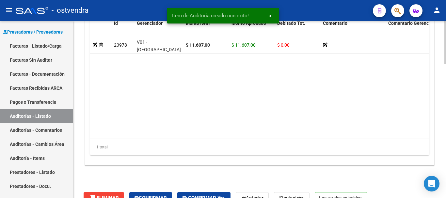
scroll to position [551, 0]
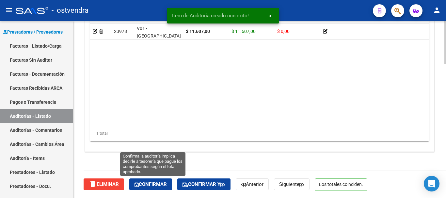
click at [163, 186] on span "Confirmar" at bounding box center [150, 184] width 32 height 6
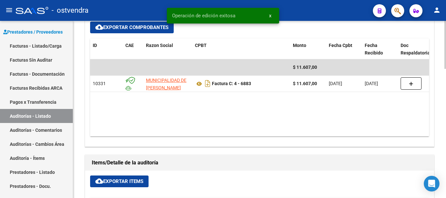
scroll to position [281, 0]
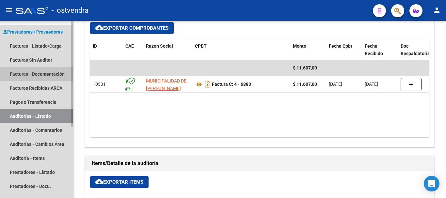
click at [35, 67] on link "Facturas - Documentación" at bounding box center [36, 74] width 73 height 14
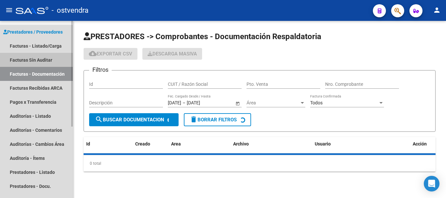
click at [41, 62] on link "Facturas Sin Auditar" at bounding box center [36, 60] width 73 height 14
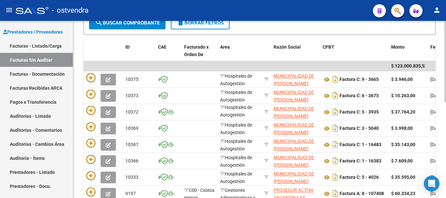
scroll to position [209, 0]
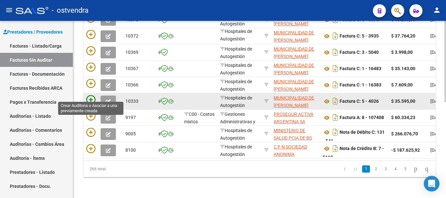
click at [92, 95] on icon at bounding box center [90, 99] width 9 height 9
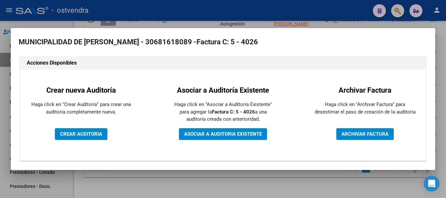
click at [86, 127] on div "Crear nueva Auditoría Haga click en "Crear Auditoría" para crear una auditoría …" at bounding box center [81, 114] width 112 height 81
click at [87, 131] on button "CREAR AUDITORIA" at bounding box center [81, 134] width 53 height 12
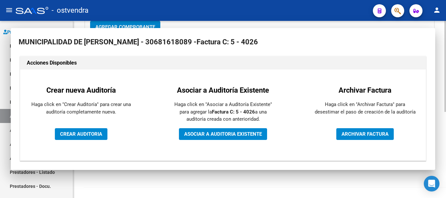
scroll to position [167, 0]
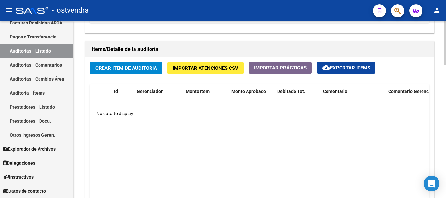
scroll to position [490, 0]
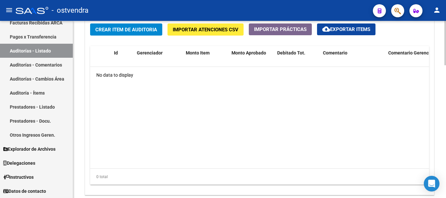
drag, startPoint x: 122, startPoint y: 19, endPoint x: 121, endPoint y: 30, distance: 10.5
click at [122, 20] on mat-toolbar "menu - ostvendra person" at bounding box center [223, 10] width 446 height 21
click at [121, 30] on span "Crear Item de Auditoria" at bounding box center [126, 30] width 62 height 6
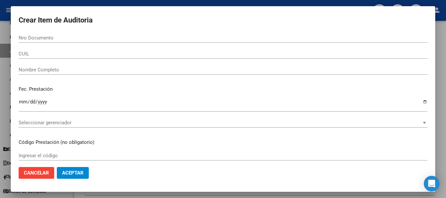
click at [95, 130] on div "Seleccionar gerenciador Seleccionar gerenciador" at bounding box center [223, 126] width 409 height 16
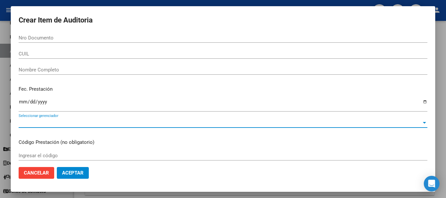
click at [92, 123] on span "Seleccionar gerenciador" at bounding box center [220, 123] width 403 height 6
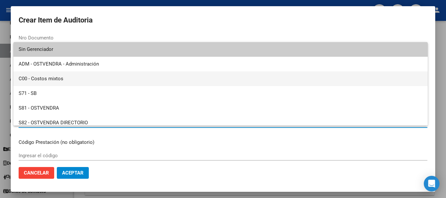
scroll to position [49, 0]
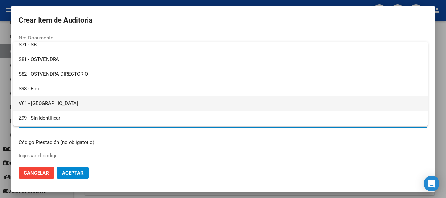
click at [63, 104] on span "V01 - [GEOGRAPHIC_DATA]" at bounding box center [221, 103] width 404 height 15
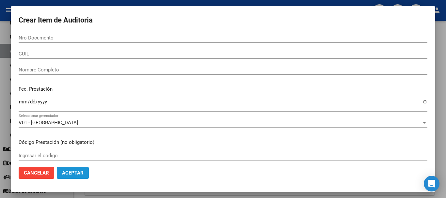
click at [70, 174] on span "Aceptar" at bounding box center [73, 173] width 22 height 6
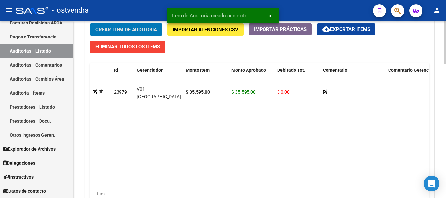
scroll to position [551, 0]
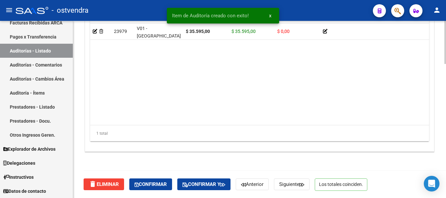
click at [152, 184] on button "Confirmar" at bounding box center [150, 185] width 43 height 12
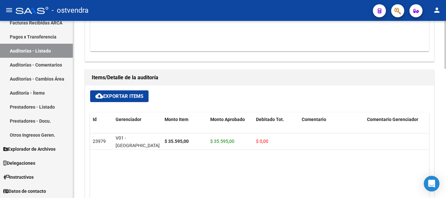
scroll to position [444, 0]
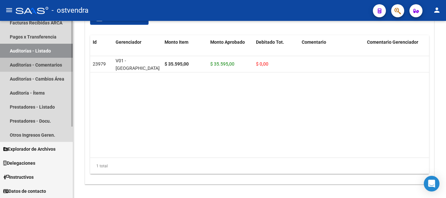
click at [57, 66] on link "Auditorías - Comentarios" at bounding box center [36, 65] width 73 height 14
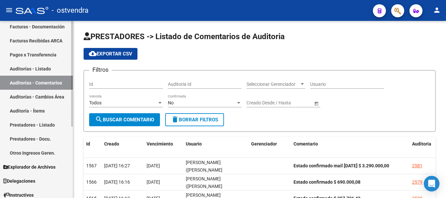
scroll to position [87, 0]
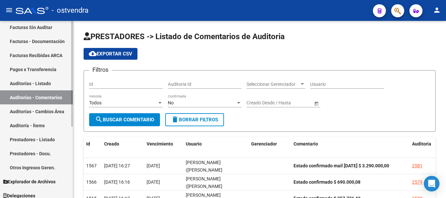
click at [50, 27] on link "Facturas Sin Auditar" at bounding box center [36, 27] width 73 height 14
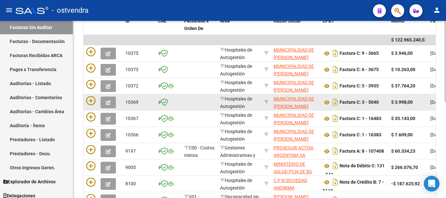
scroll to position [160, 0]
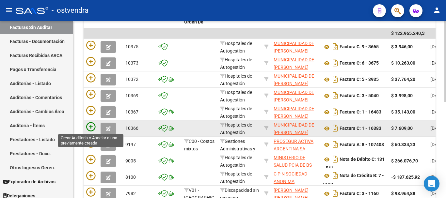
click at [91, 128] on icon at bounding box center [90, 126] width 9 height 9
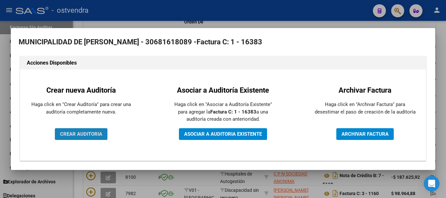
click at [94, 137] on button "CREAR AUDITORIA" at bounding box center [81, 134] width 53 height 12
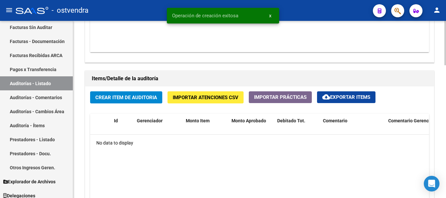
scroll to position [402, 0]
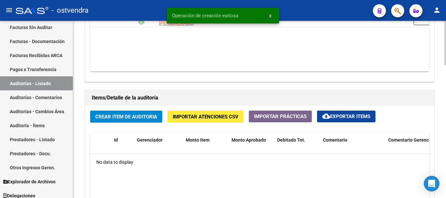
click at [121, 114] on button "Crear Item de Auditoria" at bounding box center [126, 117] width 72 height 12
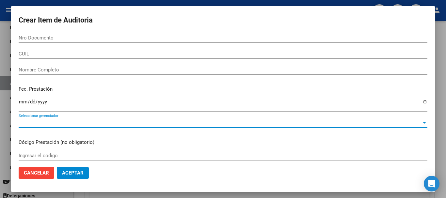
click at [76, 124] on span "Seleccionar gerenciador" at bounding box center [220, 123] width 403 height 6
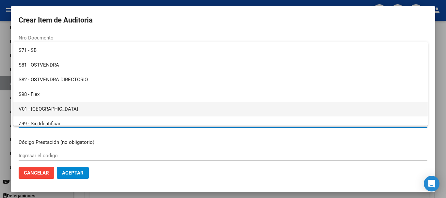
scroll to position [49, 0]
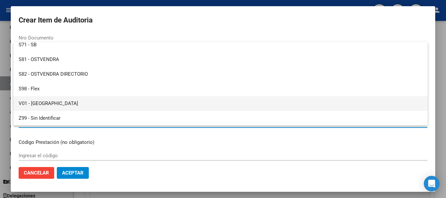
drag, startPoint x: 77, startPoint y: 106, endPoint x: 77, endPoint y: 139, distance: 33.3
click at [76, 108] on span "V01 - [GEOGRAPHIC_DATA]" at bounding box center [221, 103] width 404 height 15
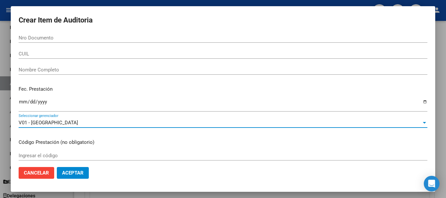
click at [81, 176] on button "Aceptar" at bounding box center [73, 173] width 32 height 12
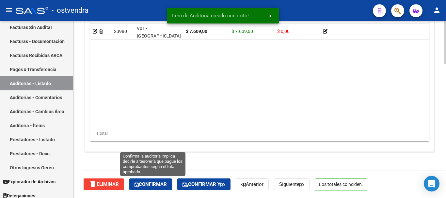
drag, startPoint x: 144, startPoint y: 190, endPoint x: 184, endPoint y: 146, distance: 60.1
click at [146, 190] on button "Confirmar" at bounding box center [150, 185] width 43 height 12
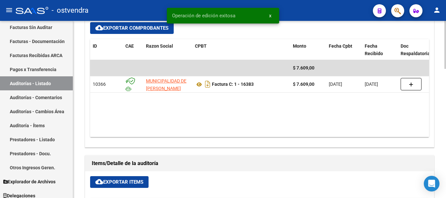
scroll to position [248, 0]
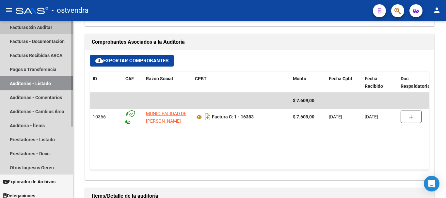
click at [46, 26] on link "Facturas Sin Auditar" at bounding box center [36, 27] width 73 height 14
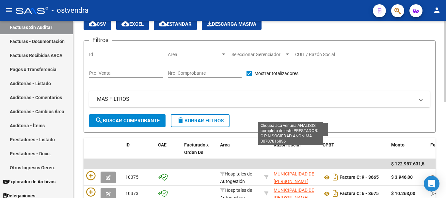
scroll to position [209, 0]
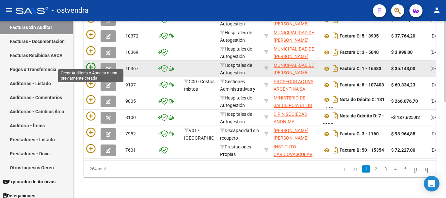
click at [91, 63] on icon at bounding box center [90, 67] width 9 height 9
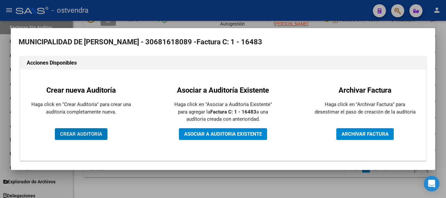
drag, startPoint x: 79, startPoint y: 123, endPoint x: 78, endPoint y: 130, distance: 7.2
click at [78, 130] on div "Crear nueva Auditoría Haga click en "Crear Auditoría" para crear una auditoría …" at bounding box center [81, 114] width 112 height 81
click at [78, 131] on span "CREAR AUDITORIA" at bounding box center [81, 134] width 42 height 6
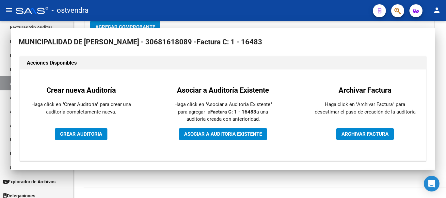
scroll to position [167, 0]
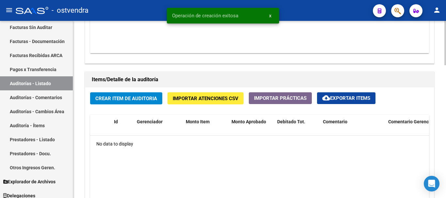
scroll to position [457, 0]
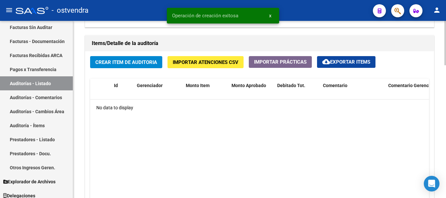
click at [131, 58] on button "Crear Item de Auditoria" at bounding box center [126, 62] width 72 height 12
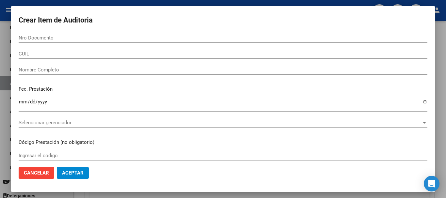
click at [56, 119] on div "Seleccionar gerenciador Seleccionar gerenciador" at bounding box center [223, 123] width 409 height 10
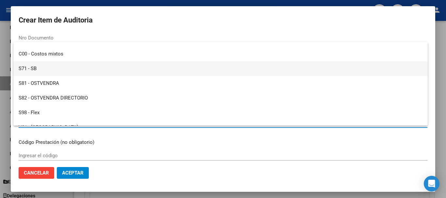
scroll to position [49, 0]
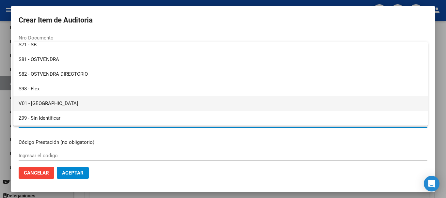
click at [84, 102] on span "V01 - [GEOGRAPHIC_DATA]" at bounding box center [221, 103] width 404 height 15
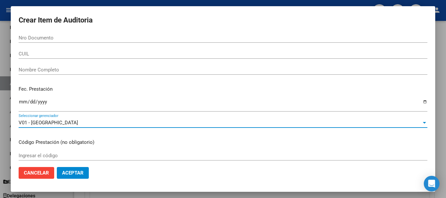
drag, startPoint x: 76, startPoint y: 184, endPoint x: 79, endPoint y: 178, distance: 6.6
click at [77, 183] on mat-dialog-container "Crear Item de Auditoria Nro Documento CUIL Nombre Completo Fec. Prestación Ingr…" at bounding box center [223, 99] width 424 height 186
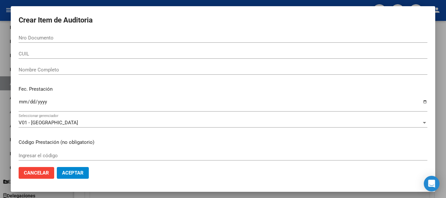
click at [79, 178] on button "Aceptar" at bounding box center [73, 173] width 32 height 12
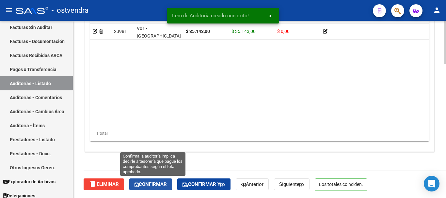
click at [167, 185] on span "Confirmar" at bounding box center [150, 184] width 32 height 6
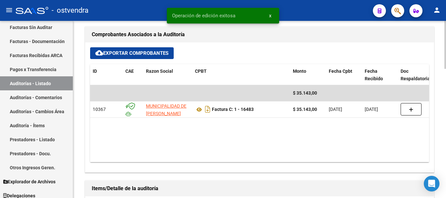
scroll to position [248, 0]
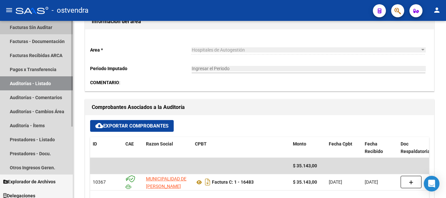
click at [54, 30] on link "Facturas Sin Auditar" at bounding box center [36, 27] width 73 height 14
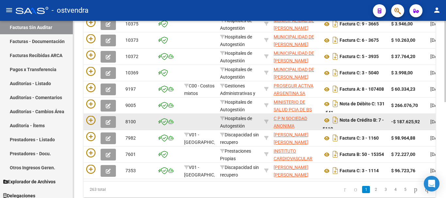
scroll to position [118, 0]
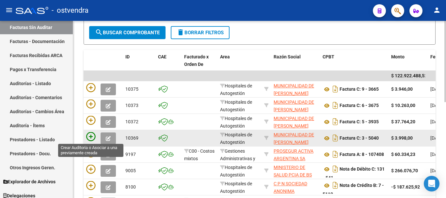
click at [90, 138] on icon at bounding box center [90, 136] width 9 height 9
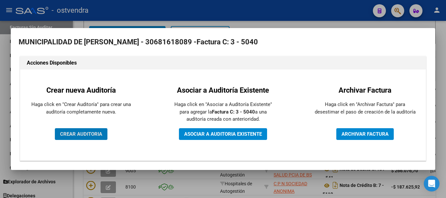
click at [89, 140] on div "Crear nueva Auditoría Haga click en "Crear Auditoría" para crear una auditoría …" at bounding box center [81, 114] width 112 height 81
click at [89, 138] on button "CREAR AUDITORIA" at bounding box center [81, 134] width 53 height 12
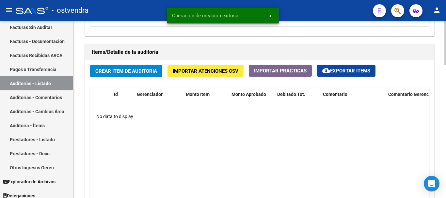
scroll to position [490, 0]
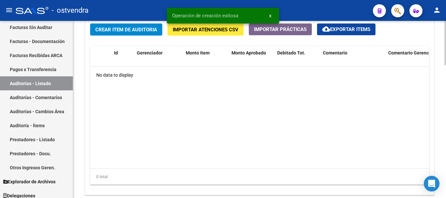
click at [146, 27] on span "Crear Item de Auditoria" at bounding box center [126, 30] width 62 height 6
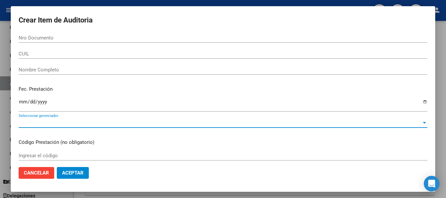
click at [110, 123] on span "Seleccionar gerenciador" at bounding box center [220, 123] width 403 height 6
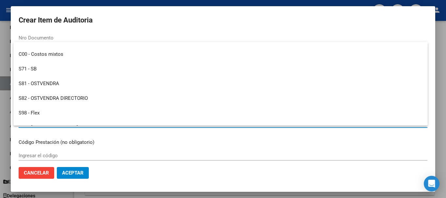
scroll to position [49, 0]
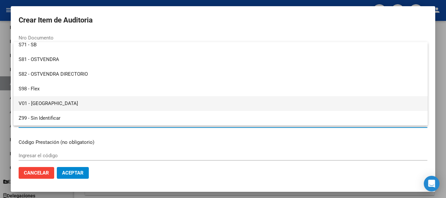
click at [108, 103] on span "V01 - [GEOGRAPHIC_DATA]" at bounding box center [221, 103] width 404 height 15
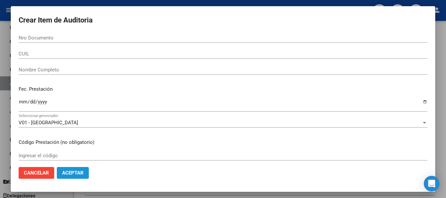
click at [80, 172] on span "Aceptar" at bounding box center [73, 173] width 22 height 6
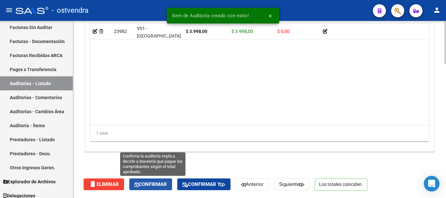
click at [146, 180] on button "Confirmar" at bounding box center [150, 185] width 43 height 12
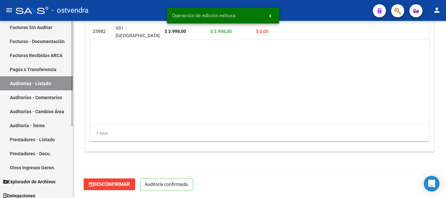
click at [50, 24] on link "Facturas Sin Auditar" at bounding box center [36, 27] width 73 height 14
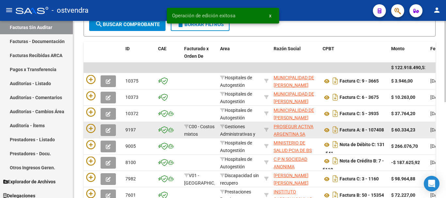
scroll to position [163, 0]
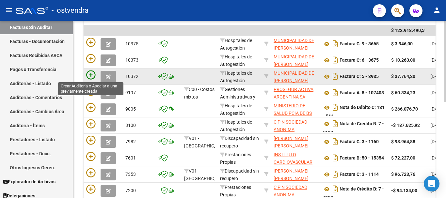
click at [92, 77] on icon at bounding box center [90, 75] width 9 height 9
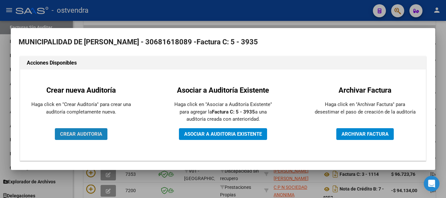
click at [72, 133] on span "CREAR AUDITORIA" at bounding box center [81, 134] width 42 height 6
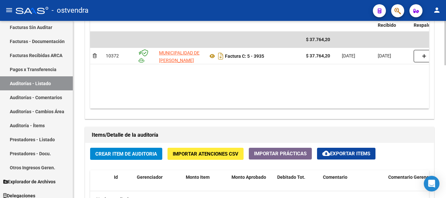
scroll to position [359, 0]
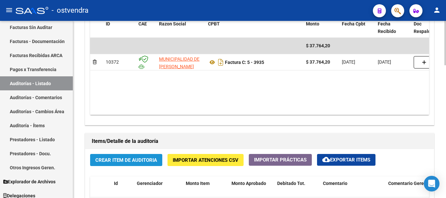
click at [141, 159] on span "Crear Item de Auditoria" at bounding box center [126, 160] width 62 height 6
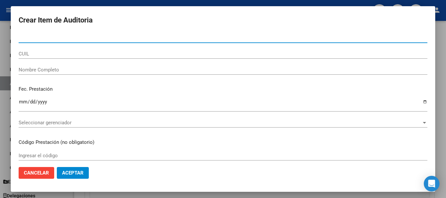
click at [34, 119] on div "Seleccionar gerenciador Seleccionar gerenciador" at bounding box center [223, 123] width 409 height 10
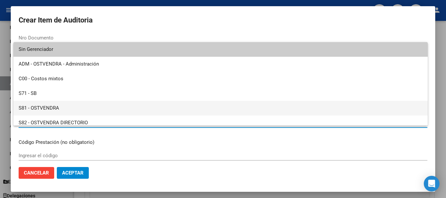
scroll to position [49, 0]
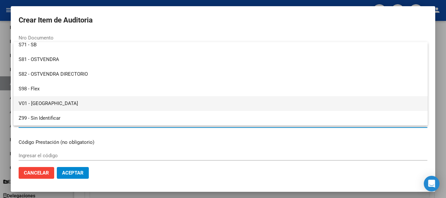
click at [71, 104] on span "V01 - [GEOGRAPHIC_DATA]" at bounding box center [221, 103] width 404 height 15
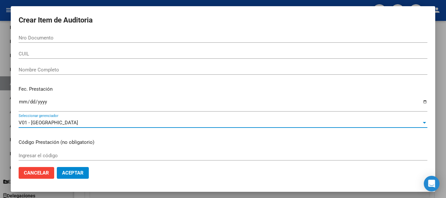
click at [65, 174] on span "Aceptar" at bounding box center [73, 173] width 22 height 6
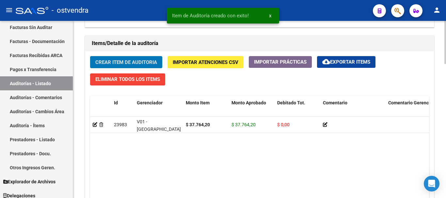
scroll to position [551, 0]
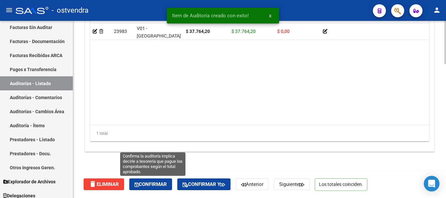
click at [160, 184] on span "Confirmar" at bounding box center [150, 184] width 32 height 6
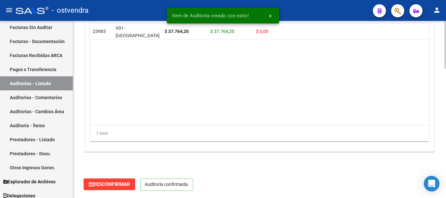
scroll to position [477, 0]
click at [52, 29] on link "Facturas Sin Auditar" at bounding box center [36, 27] width 73 height 14
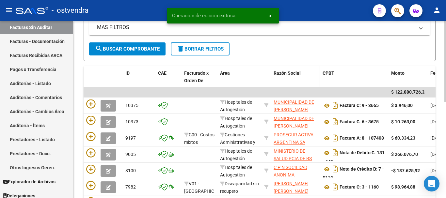
scroll to position [160, 0]
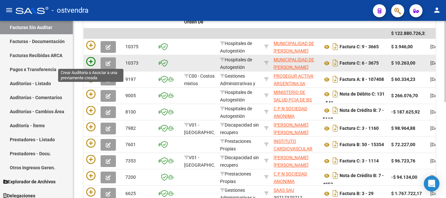
click at [90, 60] on icon at bounding box center [90, 61] width 9 height 9
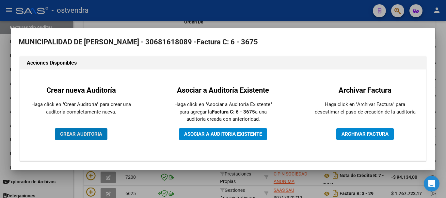
drag, startPoint x: 109, startPoint y: 132, endPoint x: 94, endPoint y: 133, distance: 14.7
click at [100, 132] on div "Crear nueva Auditoría Haga click en "Crear Auditoría" para crear una auditoría …" at bounding box center [81, 114] width 112 height 81
click at [94, 133] on span "CREAR AUDITORIA" at bounding box center [81, 134] width 42 height 6
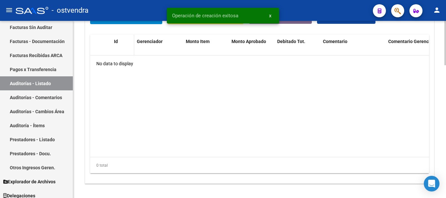
scroll to position [468, 0]
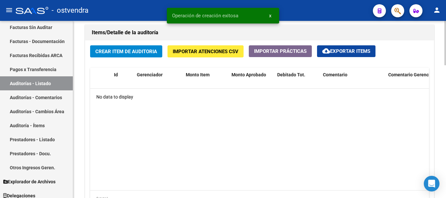
click at [125, 42] on div "Crear Item de Auditoria Importar Atenciones CSV Importar Prácticas cloud_downlo…" at bounding box center [259, 128] width 349 height 176
click at [121, 48] on button "Crear Item de Auditoria" at bounding box center [126, 51] width 72 height 12
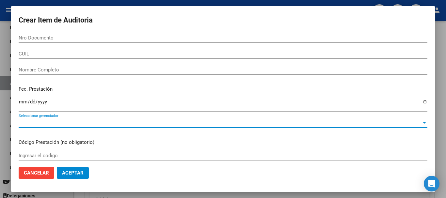
click at [65, 125] on span "Seleccionar gerenciador" at bounding box center [220, 123] width 403 height 6
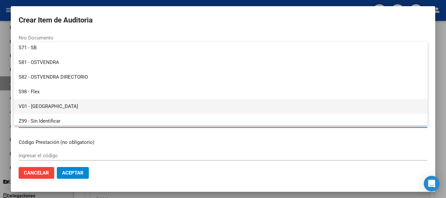
scroll to position [49, 0]
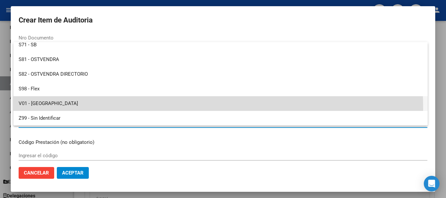
click at [45, 109] on span "V01 - [GEOGRAPHIC_DATA]" at bounding box center [221, 103] width 404 height 15
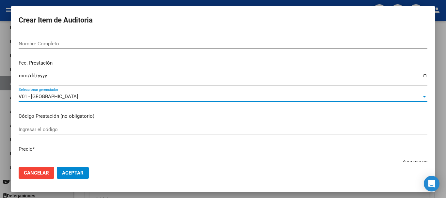
scroll to position [131, 0]
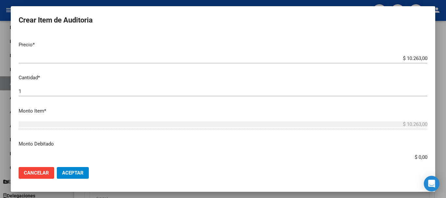
click at [82, 177] on button "Aceptar" at bounding box center [73, 173] width 32 height 12
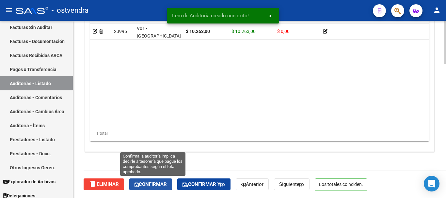
click at [143, 188] on button "Confirmar" at bounding box center [150, 185] width 43 height 12
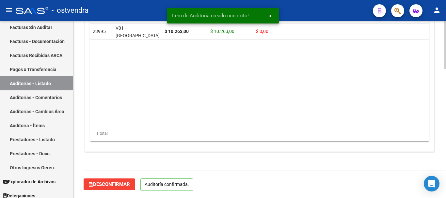
scroll to position [477, 0]
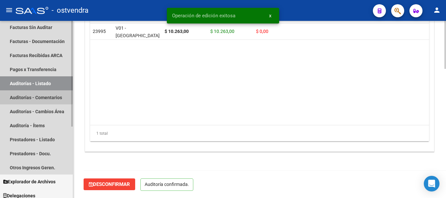
click at [9, 97] on link "Auditorías - Comentarios" at bounding box center [36, 97] width 73 height 14
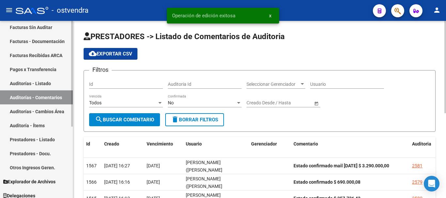
click at [30, 77] on link "Auditorías - Listado" at bounding box center [36, 83] width 73 height 14
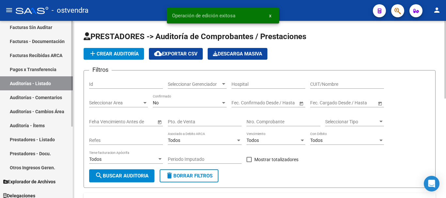
scroll to position [22, 0]
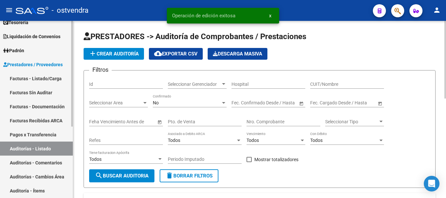
click at [30, 89] on link "Facturas Sin Auditar" at bounding box center [36, 93] width 73 height 14
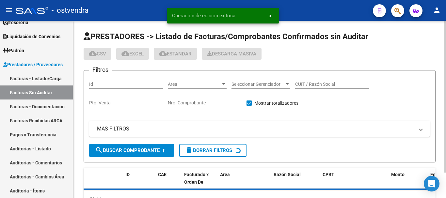
click at [185, 104] on div "Nro. Comprobante" at bounding box center [205, 100] width 74 height 13
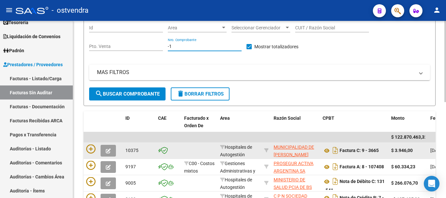
scroll to position [98, 0]
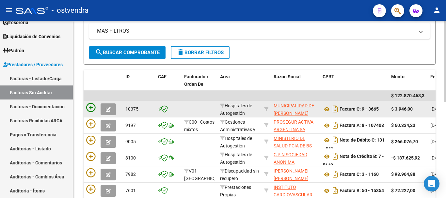
type input "-1"
click at [93, 108] on icon at bounding box center [90, 107] width 9 height 9
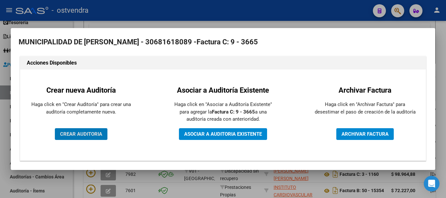
click at [99, 135] on span "CREAR AUDITORIA" at bounding box center [81, 134] width 42 height 6
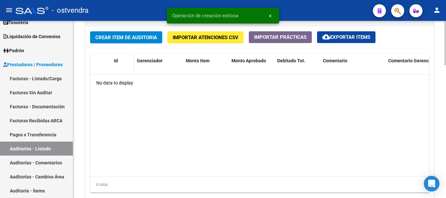
scroll to position [468, 0]
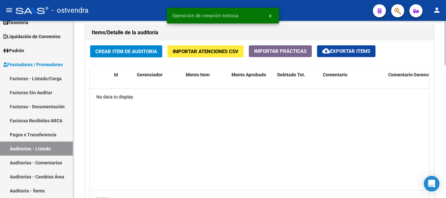
click at [139, 49] on span "Crear Item de Auditoria" at bounding box center [126, 52] width 62 height 6
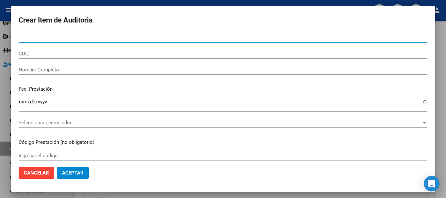
click at [50, 125] on span "Seleccionar gerenciador" at bounding box center [220, 123] width 403 height 6
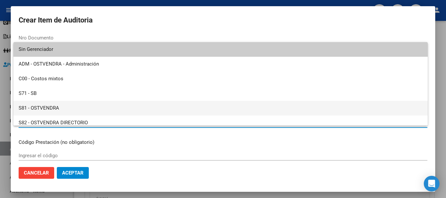
scroll to position [49, 0]
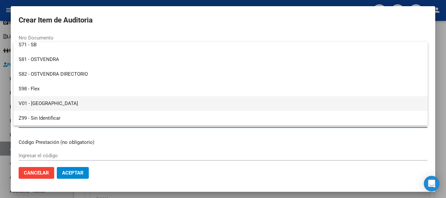
click at [78, 102] on span "V01 - [GEOGRAPHIC_DATA]" at bounding box center [221, 103] width 404 height 15
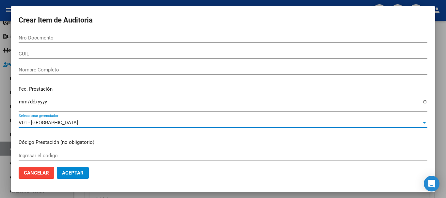
click at [73, 173] on span "Aceptar" at bounding box center [73, 173] width 22 height 6
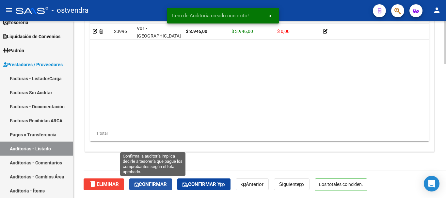
drag, startPoint x: 158, startPoint y: 184, endPoint x: 137, endPoint y: 171, distance: 24.1
click at [157, 184] on span "Confirmar" at bounding box center [150, 184] width 32 height 6
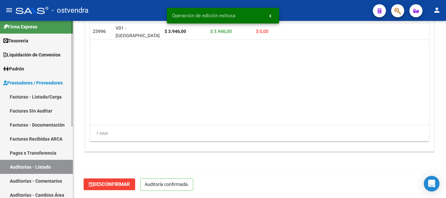
scroll to position [0, 0]
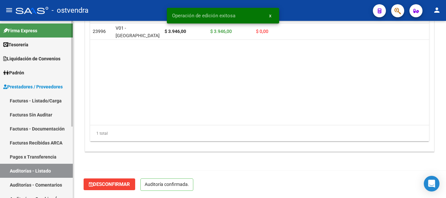
click at [44, 40] on link "Tesorería" at bounding box center [36, 45] width 73 height 14
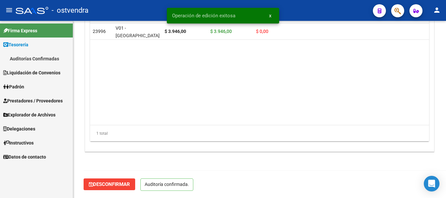
click at [43, 56] on link "Auditorías Confirmadas" at bounding box center [36, 59] width 73 height 14
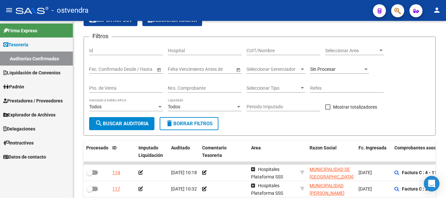
scroll to position [33, 0]
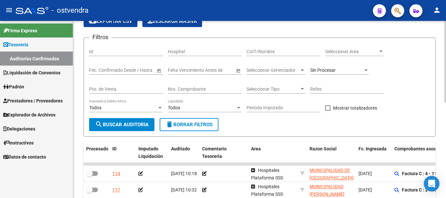
click at [188, 84] on div "Nro. Comprobante" at bounding box center [205, 87] width 74 height 13
type input "193"
type input "7"
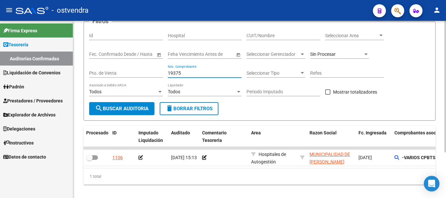
scroll to position [61, 0]
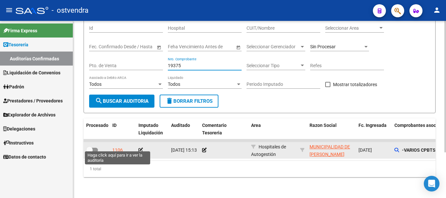
type input "19375"
click at [121, 147] on div "1106" at bounding box center [117, 151] width 10 height 8
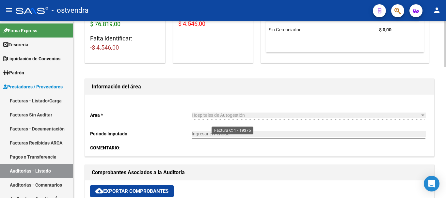
scroll to position [115, 0]
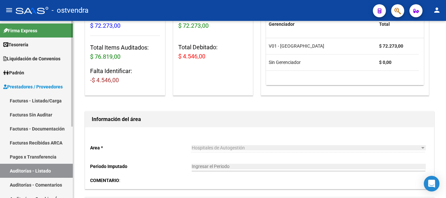
click at [59, 42] on link "Tesorería" at bounding box center [36, 45] width 73 height 14
click at [55, 48] on link "Tesorería" at bounding box center [36, 45] width 73 height 14
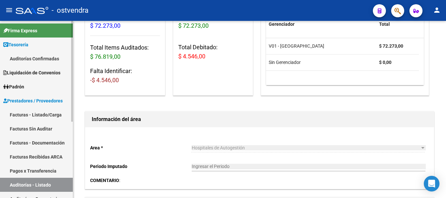
click at [51, 55] on link "Auditorías Confirmadas" at bounding box center [36, 59] width 73 height 14
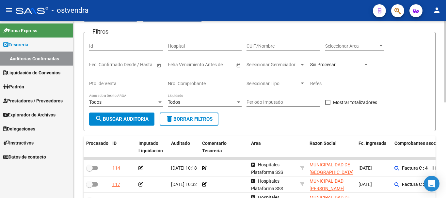
scroll to position [17, 0]
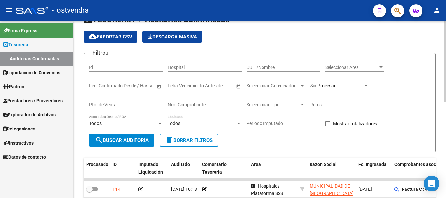
click at [174, 103] on input "Nro. Comprobante" at bounding box center [205, 105] width 74 height 6
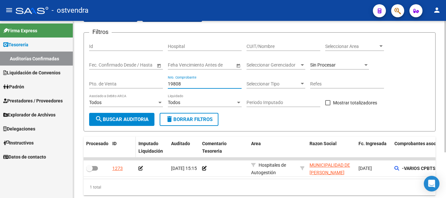
scroll to position [61, 0]
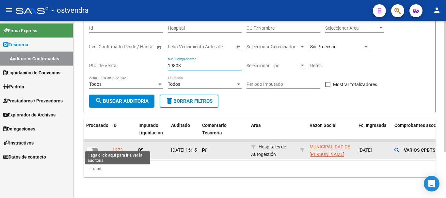
type input "19808"
click at [121, 147] on div "1273" at bounding box center [117, 151] width 10 height 8
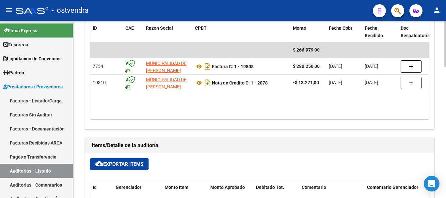
scroll to position [359, 0]
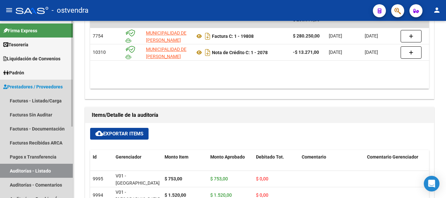
click at [32, 168] on link "Auditorías - Listado" at bounding box center [36, 171] width 73 height 14
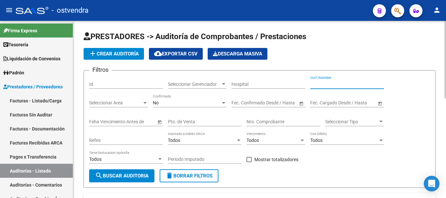
click at [333, 84] on input "CUIT/Nombre" at bounding box center [347, 85] width 74 height 6
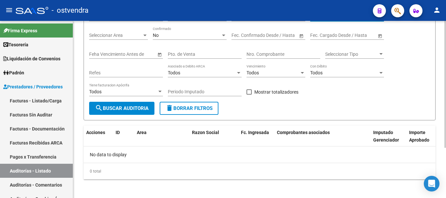
scroll to position [70, 0]
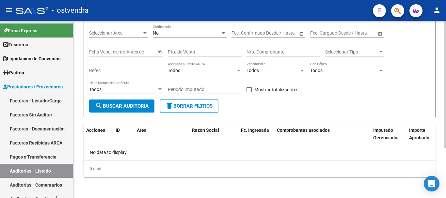
type input "magna"
click at [188, 33] on div "No" at bounding box center [187, 33] width 68 height 6
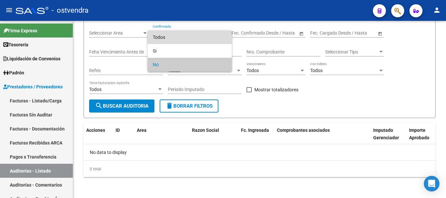
click at [176, 40] on span "Todos" at bounding box center [190, 37] width 74 height 14
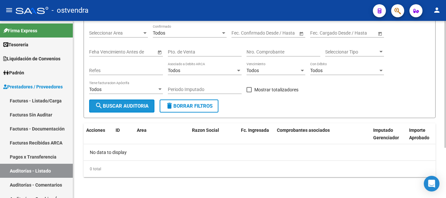
click at [135, 106] on span "search Buscar Auditoria" at bounding box center [122, 106] width 54 height 6
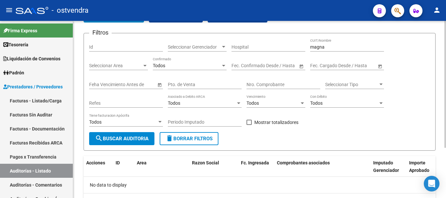
click at [277, 82] on input "Nro. Comprobante" at bounding box center [283, 85] width 74 height 6
drag, startPoint x: 331, startPoint y: 48, endPoint x: 290, endPoint y: 54, distance: 40.5
click at [290, 54] on div "Filtros Id Seleccionar Gerenciador Seleccionar Gerenciador Hospital magna CUIT/…" at bounding box center [259, 86] width 341 height 94
drag, startPoint x: 260, startPoint y: 80, endPoint x: 261, endPoint y: 85, distance: 4.9
click at [261, 85] on div "Nro. Comprobante" at bounding box center [283, 82] width 74 height 13
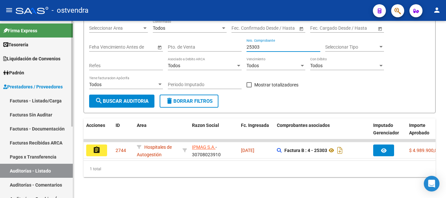
scroll to position [80, 0]
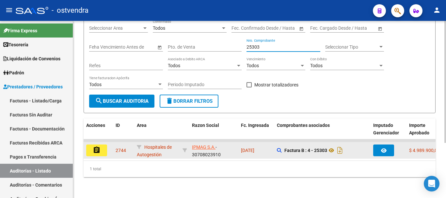
type input "25303"
click at [99, 146] on mat-icon "assignment" at bounding box center [97, 150] width 8 height 8
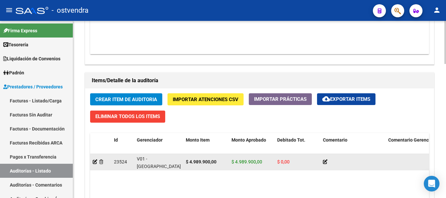
scroll to position [257, 0]
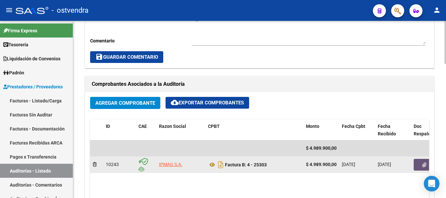
click at [421, 167] on button "button" at bounding box center [424, 165] width 21 height 12
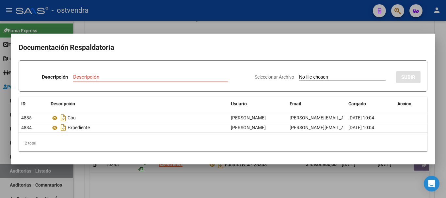
click at [264, 173] on div at bounding box center [223, 99] width 446 height 198
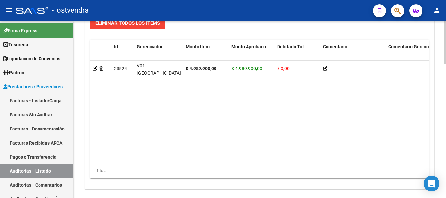
scroll to position [551, 0]
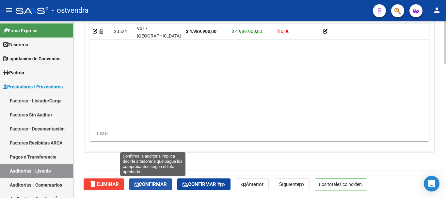
click at [146, 184] on span "Confirmar" at bounding box center [150, 184] width 32 height 6
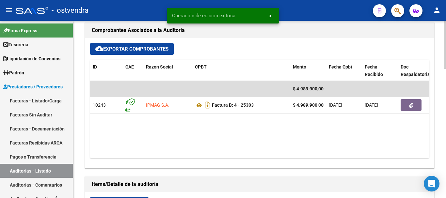
scroll to position [248, 0]
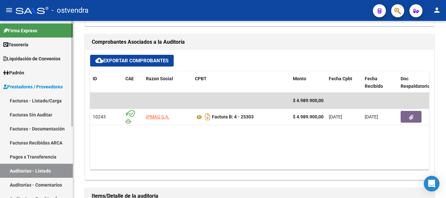
click at [24, 165] on link "Auditorías - Listado" at bounding box center [36, 171] width 73 height 14
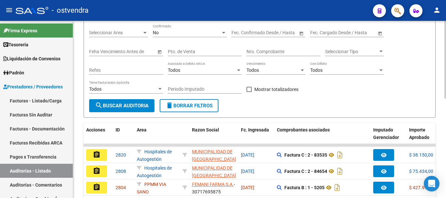
scroll to position [64, 0]
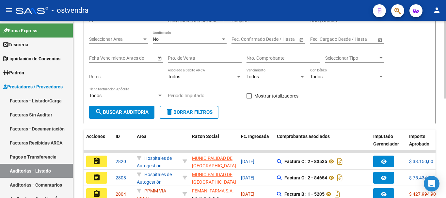
drag, startPoint x: 270, startPoint y: 58, endPoint x: 255, endPoint y: 63, distance: 16.5
click at [269, 57] on input "Nro. Comprobante" at bounding box center [283, 58] width 74 height 6
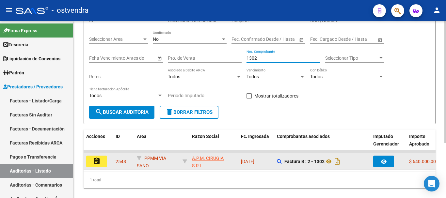
type input "1302"
click at [95, 158] on mat-icon "assignment" at bounding box center [97, 161] width 8 height 8
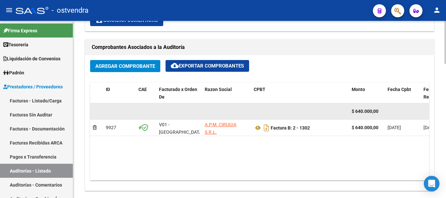
scroll to position [326, 0]
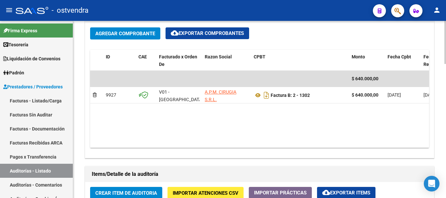
drag, startPoint x: 257, startPoint y: 143, endPoint x: 293, endPoint y: 142, distance: 36.9
click at [305, 142] on datatable-body "$ 640.000,00 9927 V01 - [PERSON_NAME] A.P.M. CIRUGIA S.R.L. Factura B: 2 - 1302…" at bounding box center [259, 109] width 339 height 77
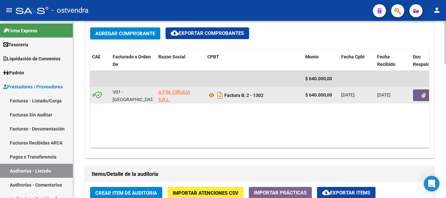
click at [422, 92] on span "button" at bounding box center [423, 95] width 4 height 6
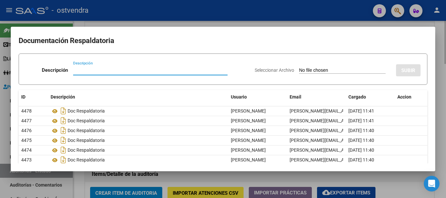
click at [221, 176] on div at bounding box center [223, 99] width 446 height 198
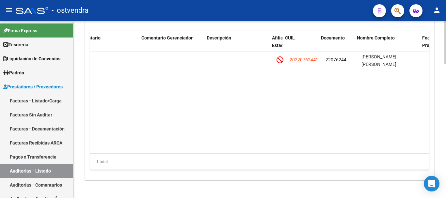
scroll to position [0, 247]
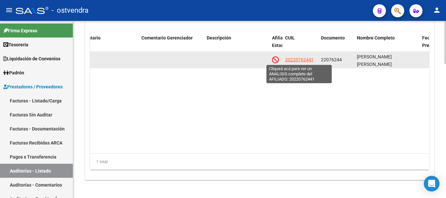
click at [299, 61] on span "20220762441" at bounding box center [299, 59] width 29 height 5
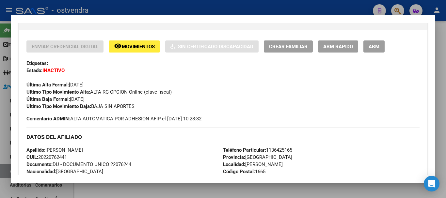
scroll to position [131, 0]
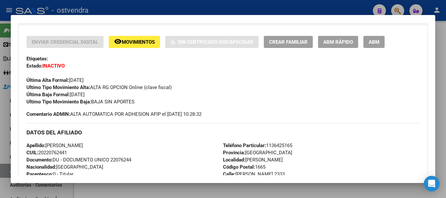
click at [103, 191] on div at bounding box center [223, 99] width 446 height 198
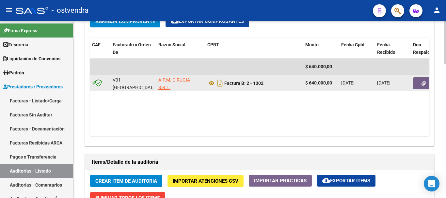
scroll to position [326, 0]
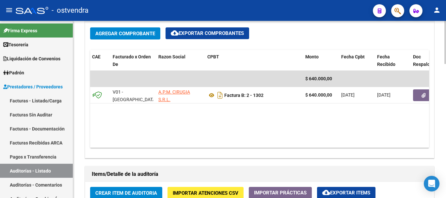
drag, startPoint x: 236, startPoint y: 142, endPoint x: 250, endPoint y: 145, distance: 14.3
click at [250, 145] on datatable-body "$ 640.000,00 9927 V01 - [PERSON_NAME] A.P.M. CIRUGIA S.R.L. Factura B: 2 - 1302…" at bounding box center [259, 109] width 339 height 77
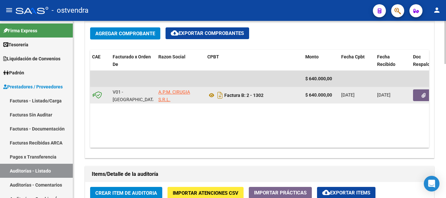
click at [417, 97] on button "button" at bounding box center [423, 95] width 21 height 12
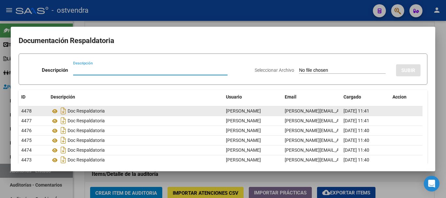
click at [80, 111] on div "Doc Respaldatoria" at bounding box center [136, 111] width 170 height 10
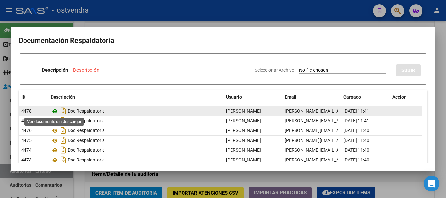
click at [55, 112] on icon at bounding box center [55, 111] width 8 height 8
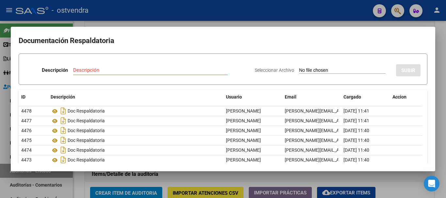
click at [210, 176] on div at bounding box center [223, 99] width 446 height 198
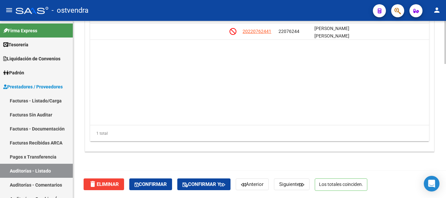
scroll to position [0, 296]
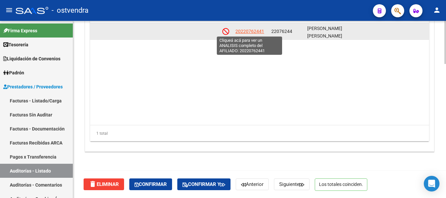
click at [258, 31] on span "20220762441" at bounding box center [249, 31] width 29 height 5
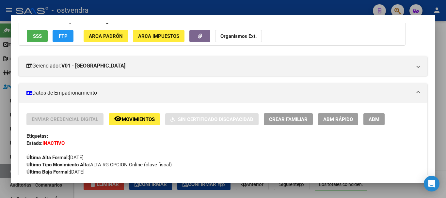
scroll to position [131, 0]
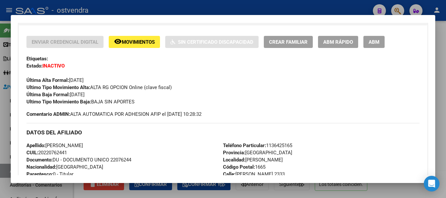
click at [149, 9] on div at bounding box center [223, 99] width 446 height 198
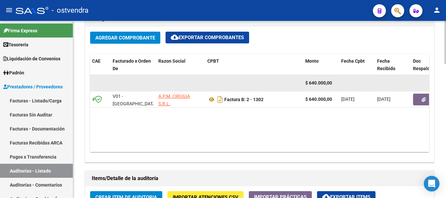
scroll to position [290, 0]
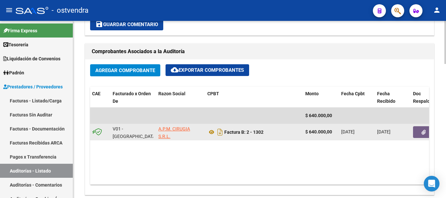
click at [418, 135] on button "button" at bounding box center [423, 132] width 21 height 12
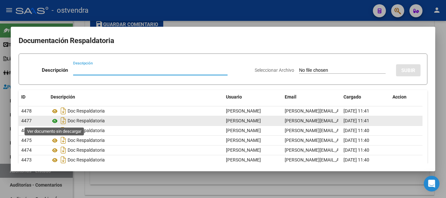
click at [55, 120] on icon at bounding box center [55, 121] width 8 height 8
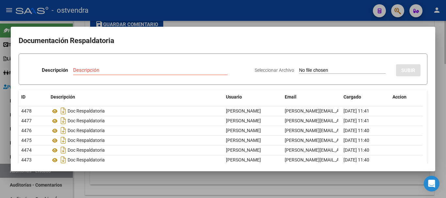
click at [132, 184] on div at bounding box center [223, 99] width 446 height 198
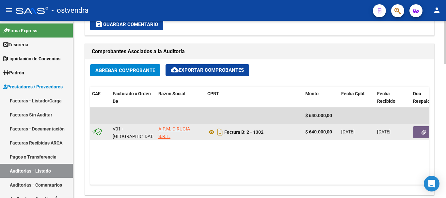
click at [424, 130] on icon "button" at bounding box center [423, 132] width 4 height 5
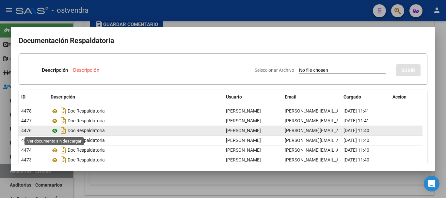
click at [54, 130] on icon at bounding box center [55, 131] width 8 height 8
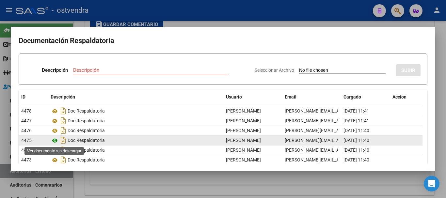
click at [54, 139] on icon at bounding box center [55, 141] width 8 height 8
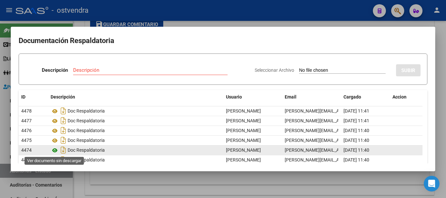
click at [55, 151] on icon at bounding box center [55, 151] width 8 height 8
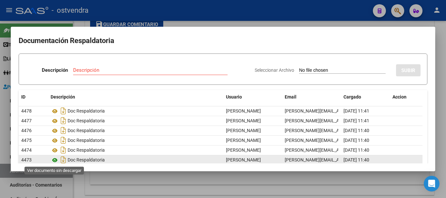
click at [56, 157] on icon at bounding box center [55, 160] width 8 height 8
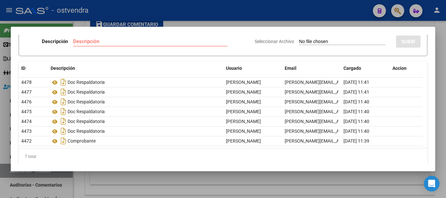
scroll to position [35, 0]
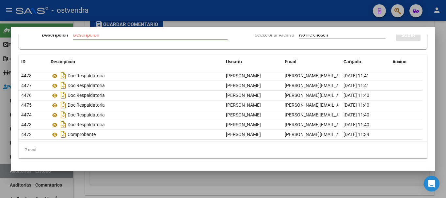
click at [163, 184] on div at bounding box center [223, 99] width 446 height 198
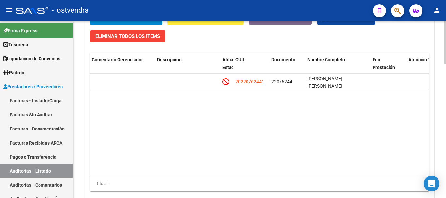
scroll to position [551, 0]
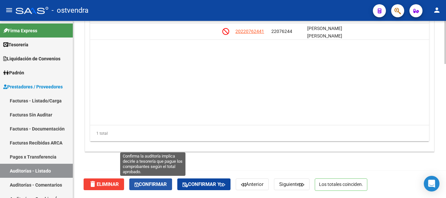
click at [145, 186] on span "Confirmar" at bounding box center [150, 184] width 32 height 6
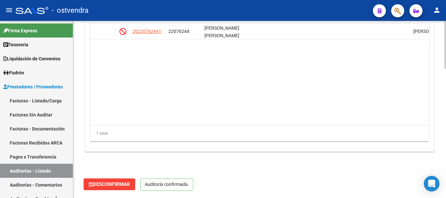
scroll to position [0, 395]
